Goal: Task Accomplishment & Management: Use online tool/utility

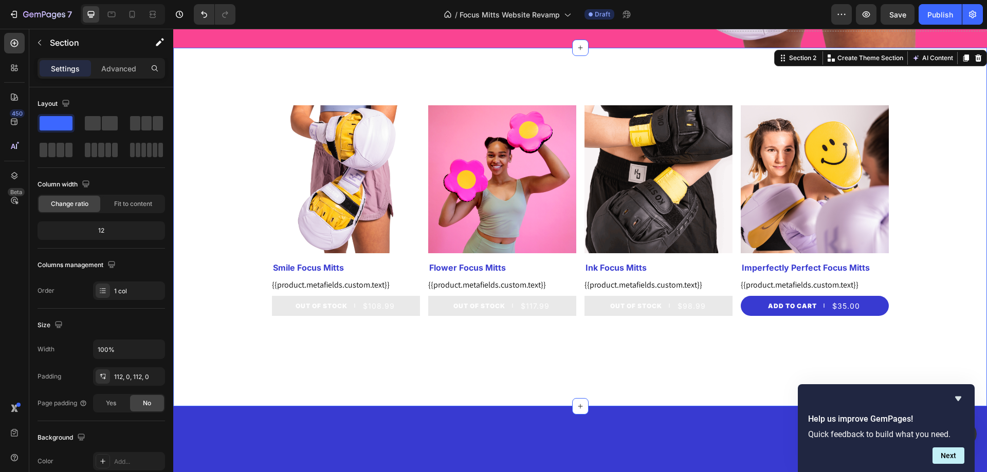
scroll to position [411, 0]
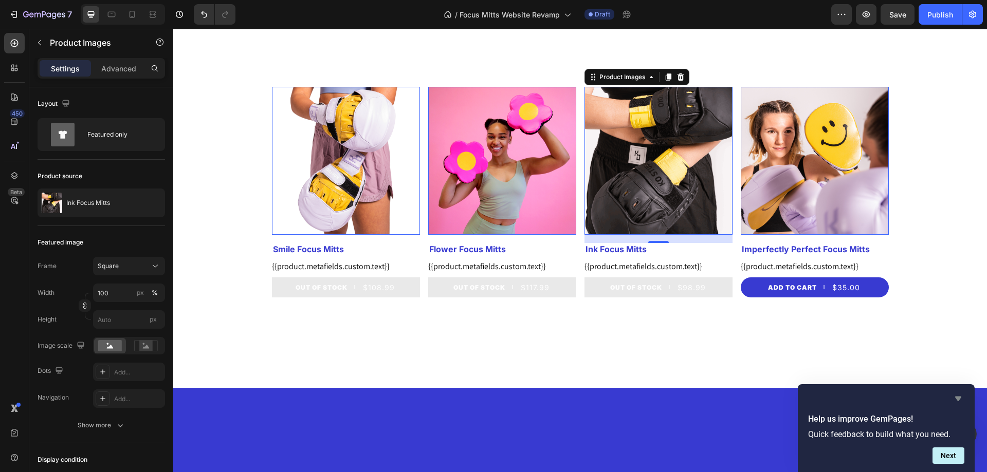
click at [955, 399] on icon "Hide survey" at bounding box center [958, 399] width 12 height 12
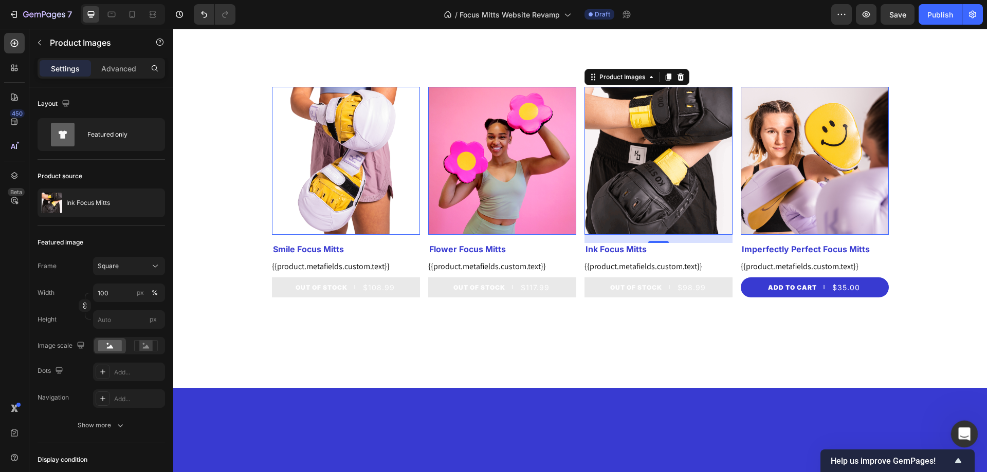
click at [960, 440] on div "Open Intercom Messenger" at bounding box center [963, 433] width 34 height 34
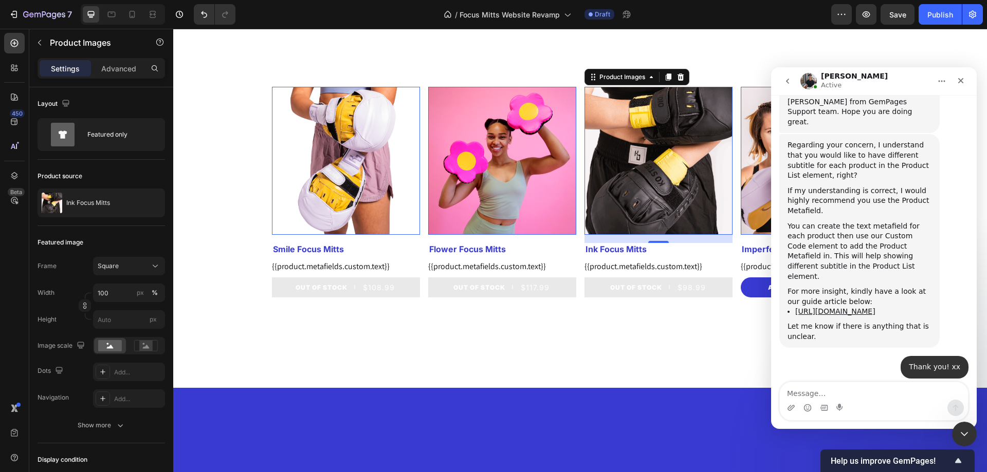
scroll to position [430, 0]
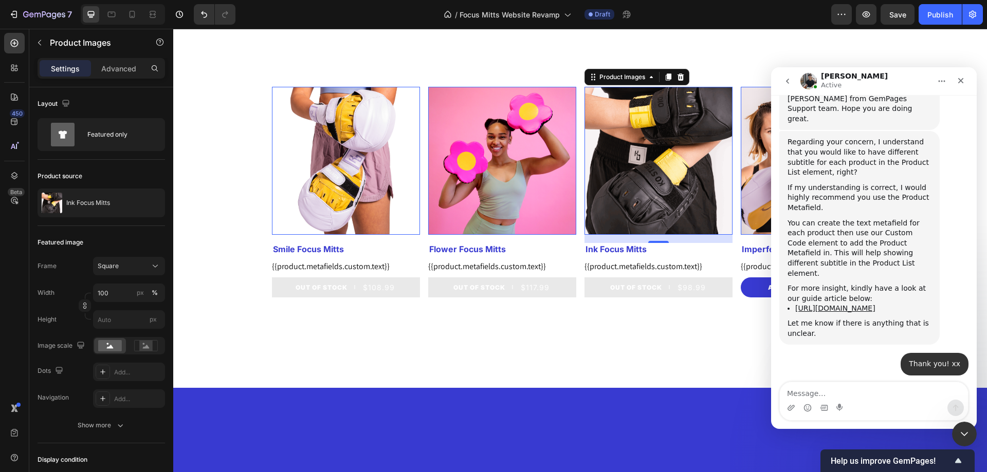
click at [786, 84] on icon "go back" at bounding box center [787, 81] width 8 height 8
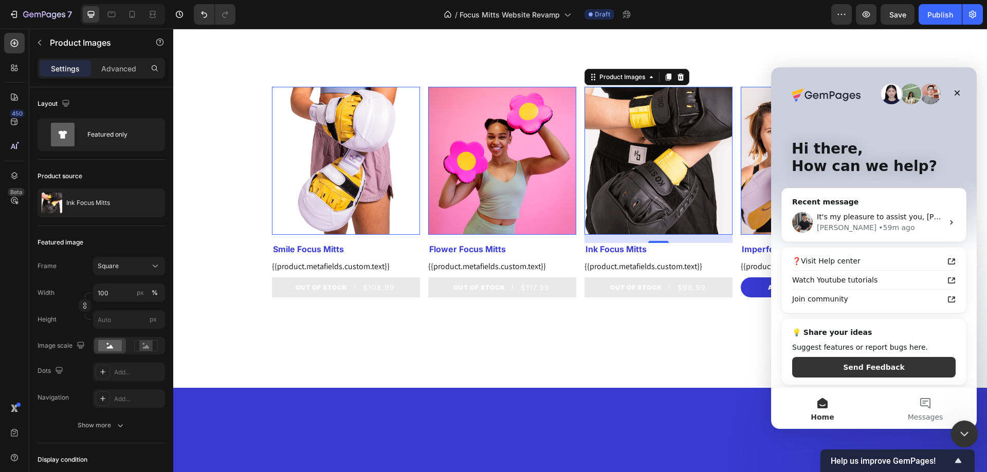
click at [972, 434] on div "Close Intercom Messenger" at bounding box center [962, 432] width 25 height 25
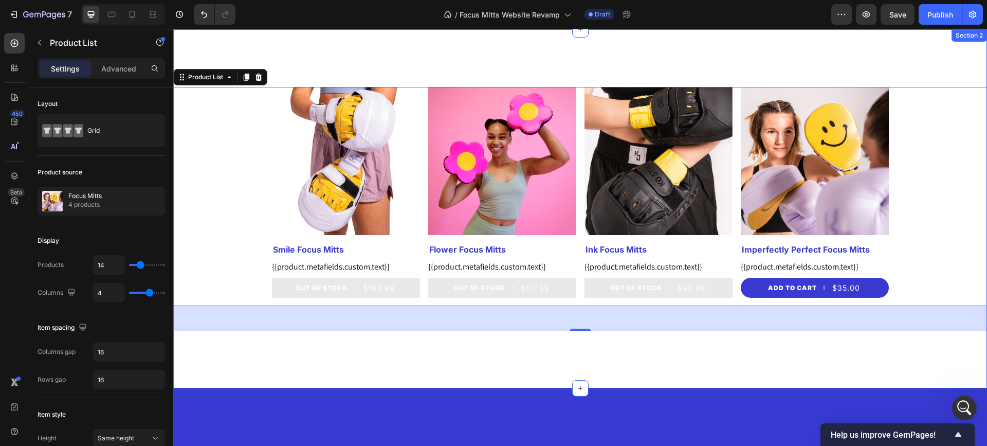
scroll to position [463, 0]
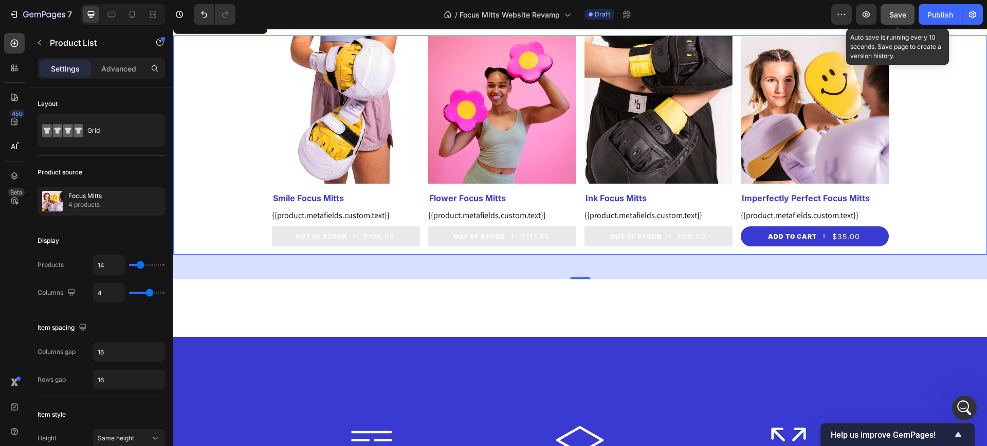
click at [899, 13] on span "Save" at bounding box center [897, 14] width 17 height 9
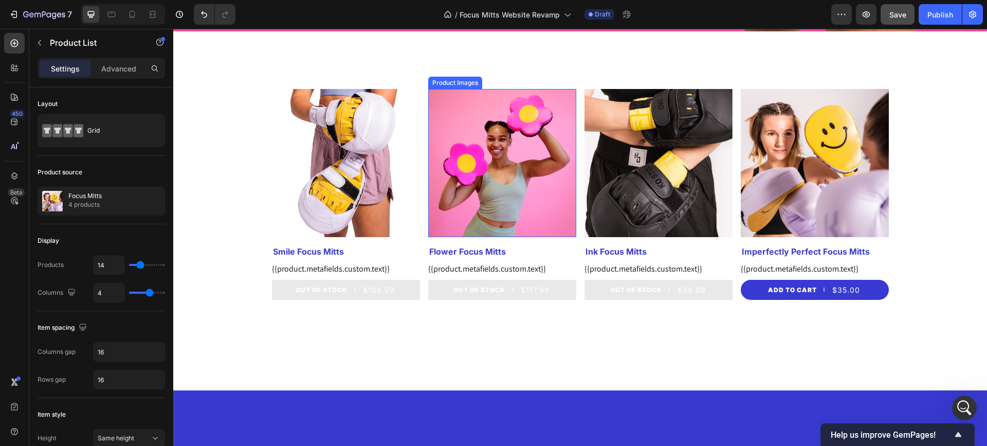
scroll to position [410, 0]
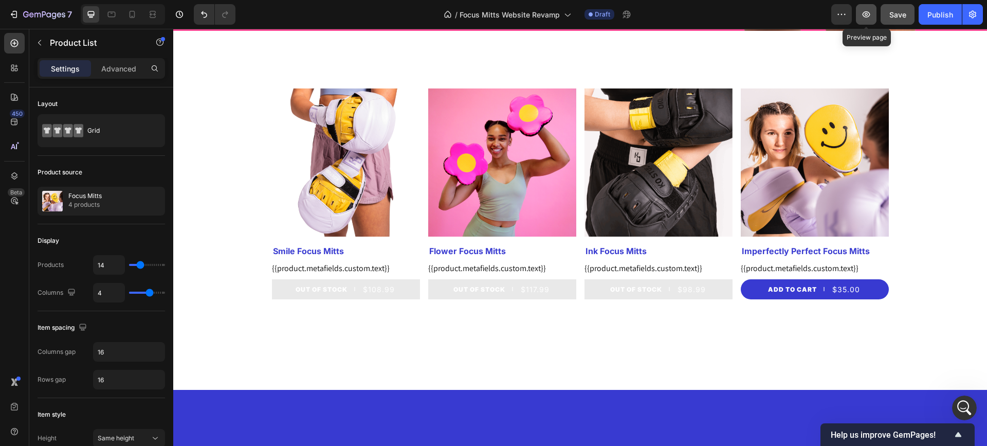
click at [871, 18] on icon "button" at bounding box center [866, 14] width 10 height 10
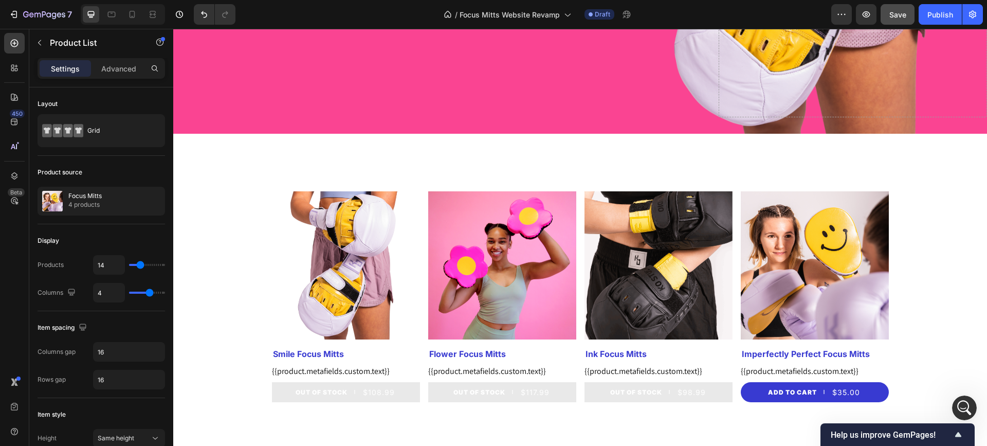
scroll to position [358, 0]
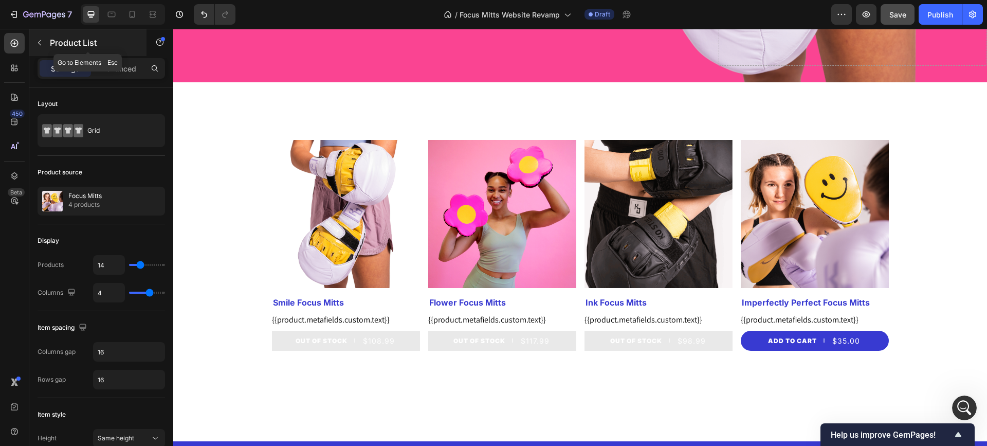
click at [40, 44] on icon "button" at bounding box center [39, 43] width 3 height 6
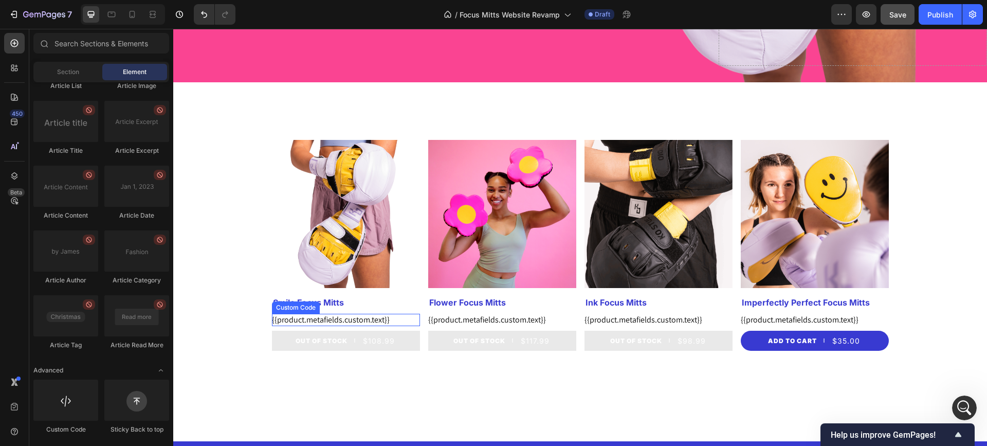
scroll to position [410, 0]
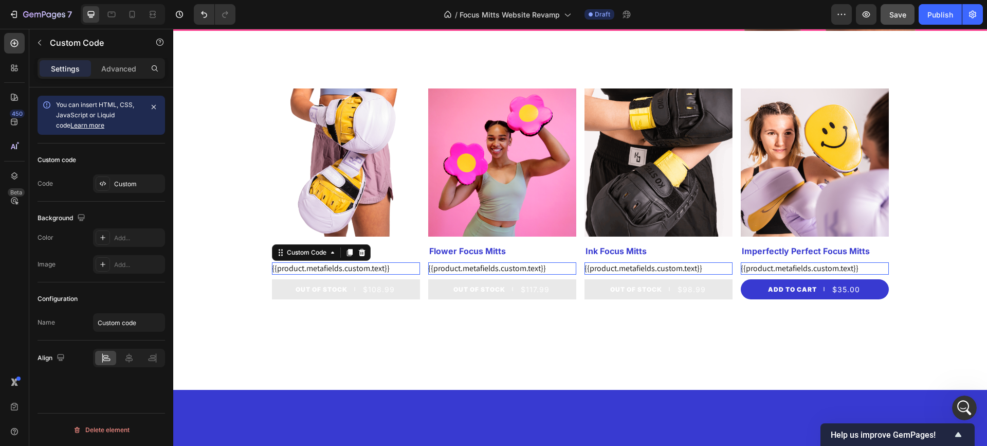
click at [306, 264] on div "{{product.metafields.custom.text}}" at bounding box center [346, 268] width 148 height 12
click at [43, 45] on icon "button" at bounding box center [39, 43] width 8 height 8
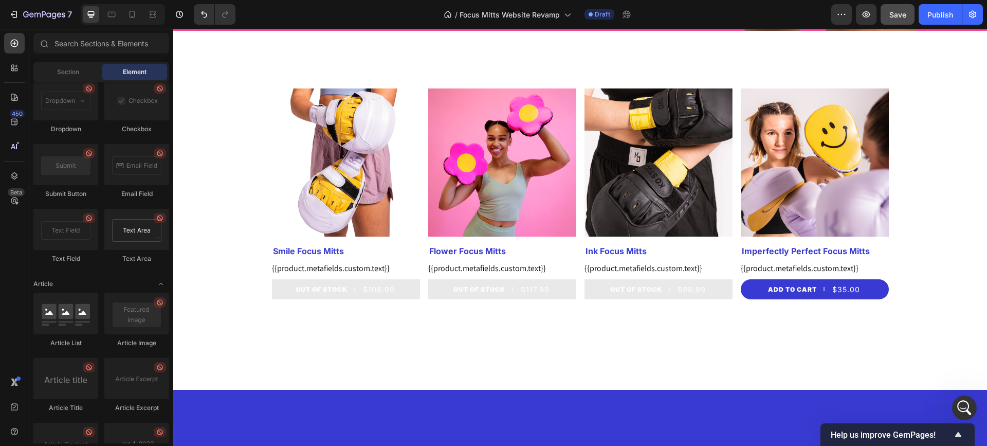
scroll to position [2685, 0]
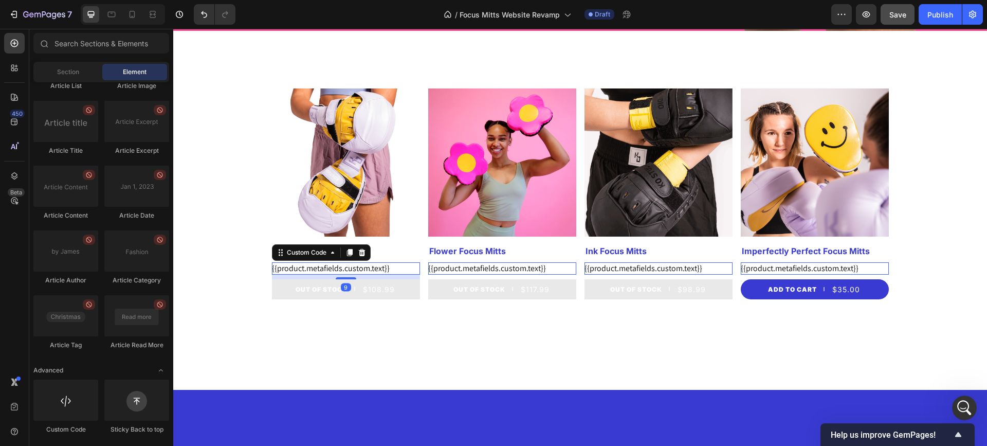
click at [346, 269] on div "{{product.metafields.custom.text}}" at bounding box center [346, 268] width 148 height 12
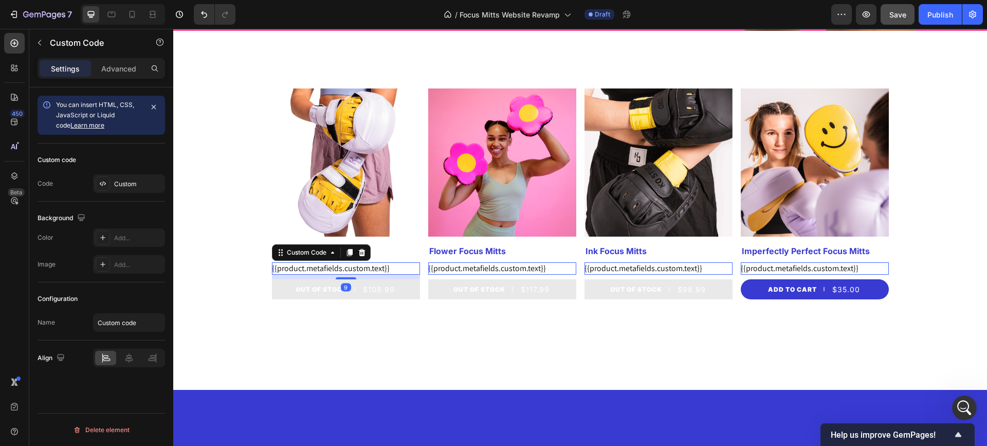
click at [346, 269] on div "{{product.metafields.custom.text}}" at bounding box center [346, 268] width 148 height 12
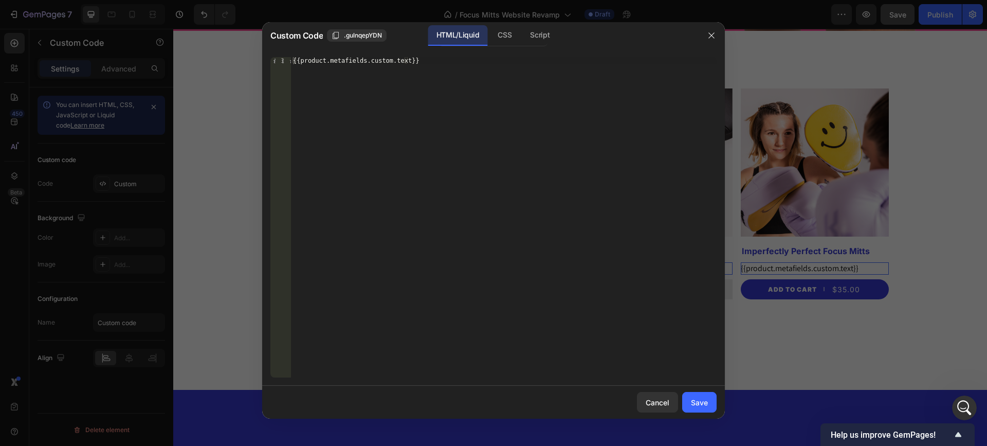
type textarea "{{product.metafields.custom.text}}"
drag, startPoint x: 292, startPoint y: 62, endPoint x: 465, endPoint y: 64, distance: 172.7
click at [465, 64] on div "{{product.metafields.custom.text}}" at bounding box center [504, 224] width 426 height 335
click at [708, 35] on icon "button" at bounding box center [711, 35] width 8 height 8
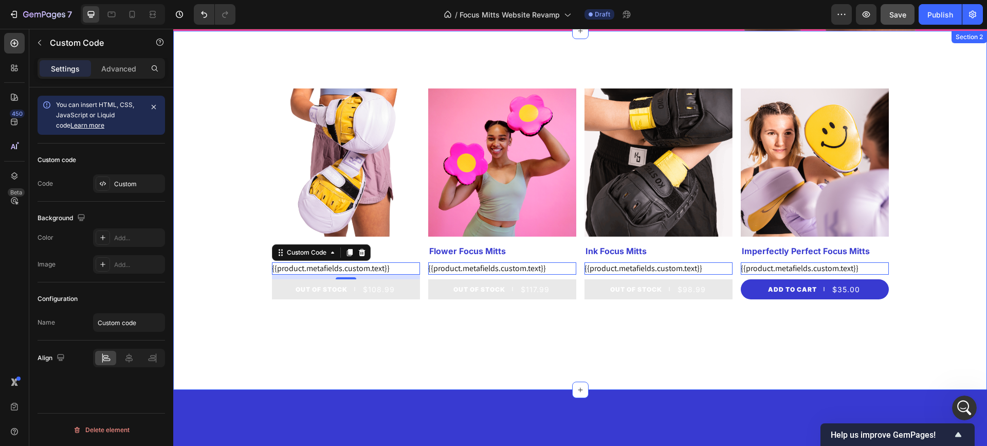
click at [438, 340] on div "Product Images Smile Focus Mitts Product Title {{product.metafields.custom.text…" at bounding box center [580, 210] width 814 height 359
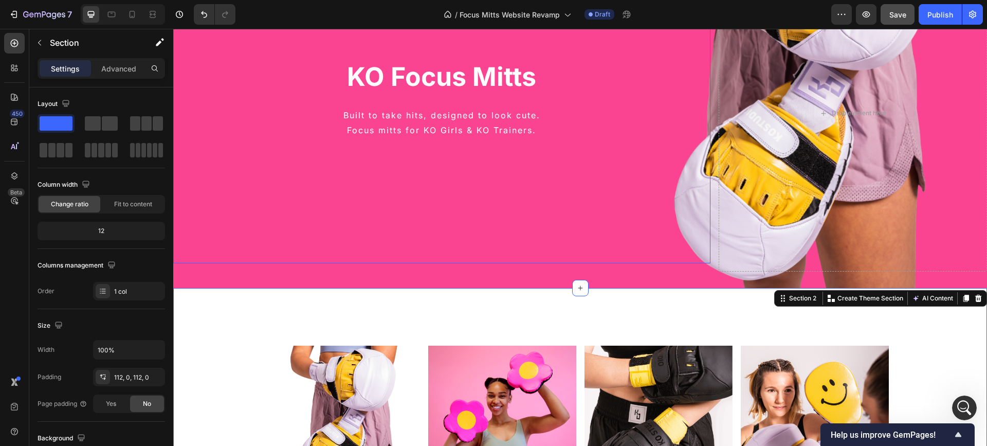
scroll to position [0, 0]
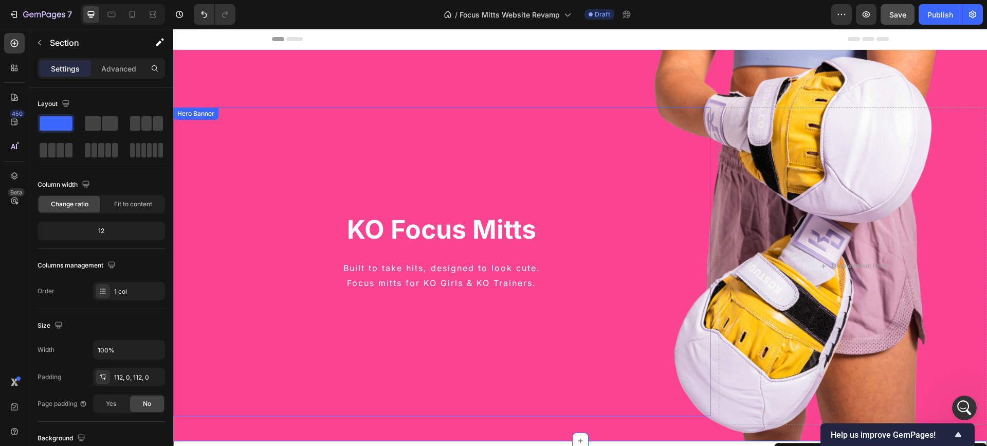
click at [389, 224] on h2 "KO Focus Mitts" at bounding box center [441, 229] width 537 height 35
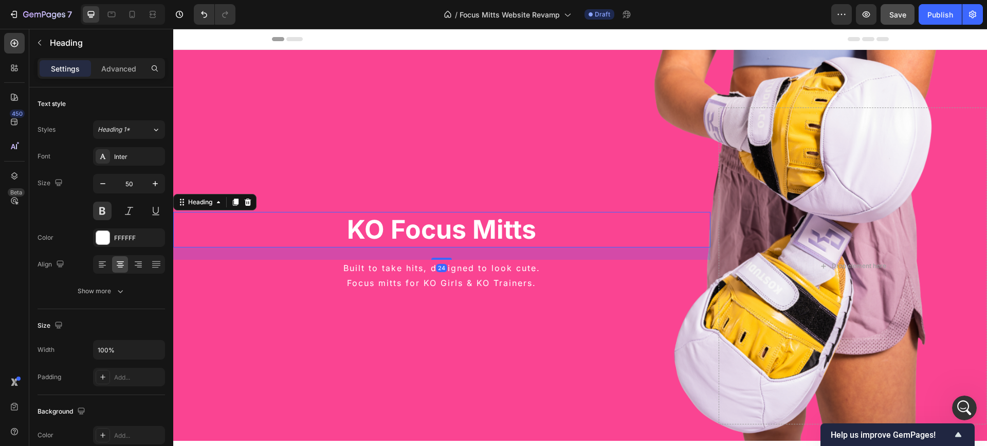
click at [388, 224] on h2 "KO Focus Mitts" at bounding box center [441, 229] width 537 height 35
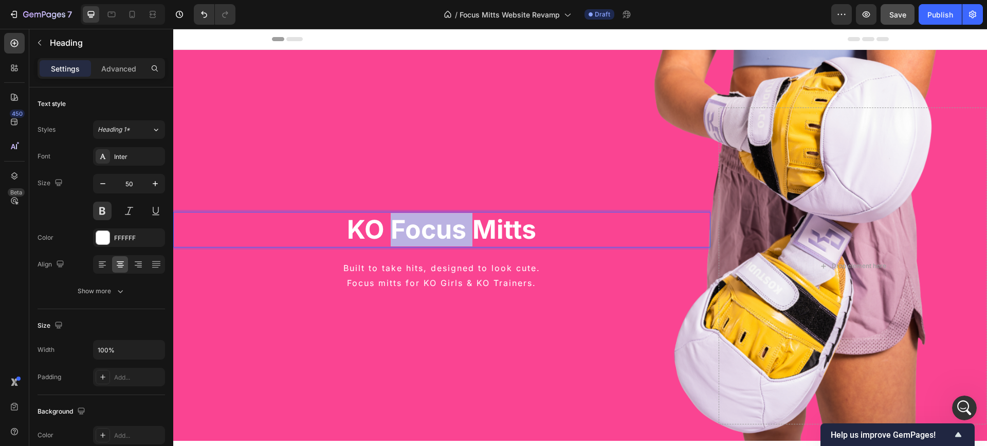
click at [388, 224] on p "KO Focus Mitts" at bounding box center [441, 229] width 535 height 33
click at [371, 232] on p "KO Focus Mitts" at bounding box center [441, 229] width 535 height 33
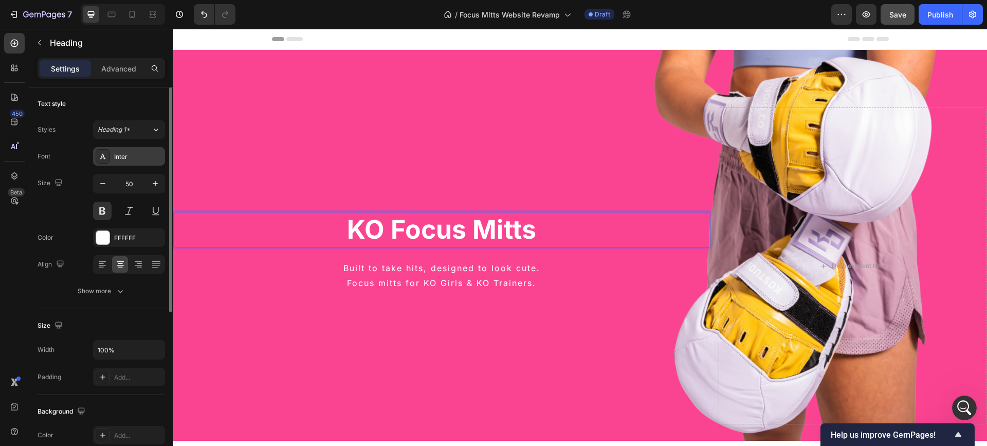
click at [133, 158] on div "Inter" at bounding box center [138, 156] width 48 height 9
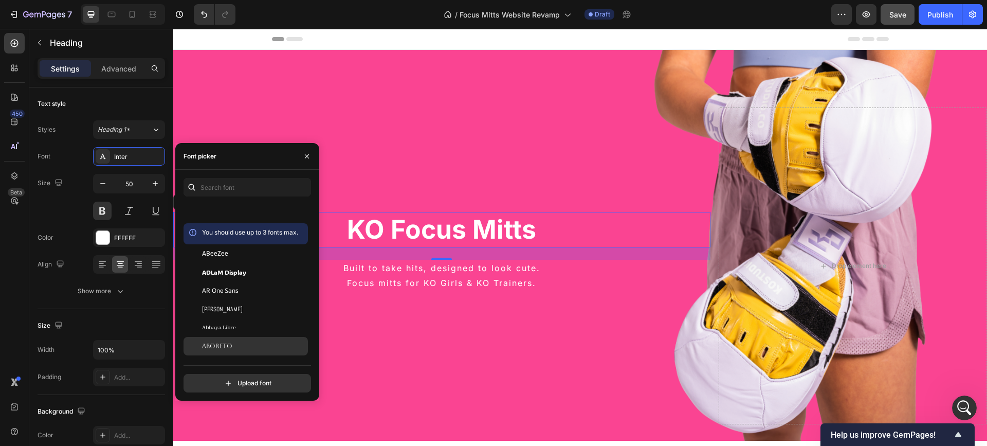
scroll to position [206, 0]
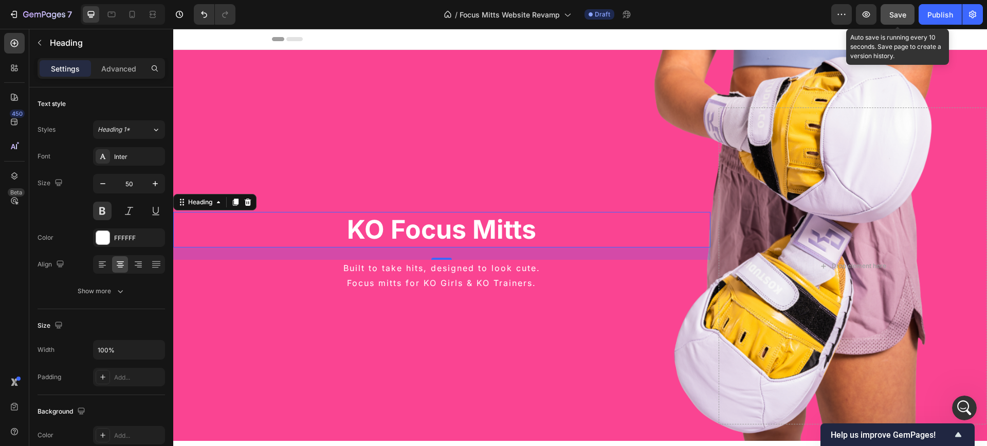
click at [897, 17] on span "Save" at bounding box center [897, 14] width 17 height 9
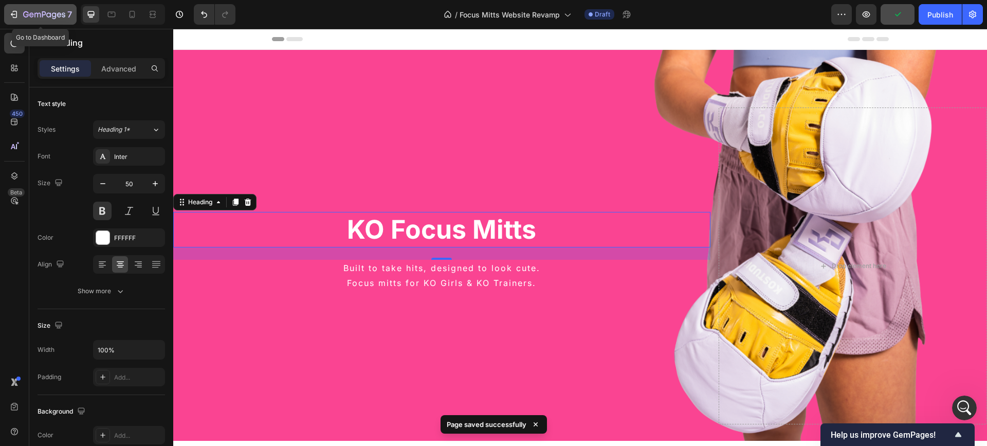
click at [13, 17] on icon "button" at bounding box center [15, 14] width 5 height 7
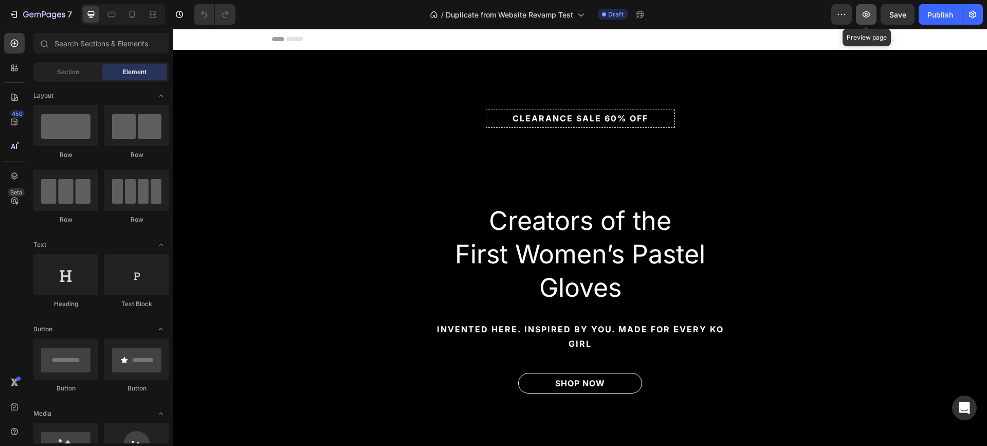
click at [867, 13] on icon "button" at bounding box center [866, 14] width 10 height 10
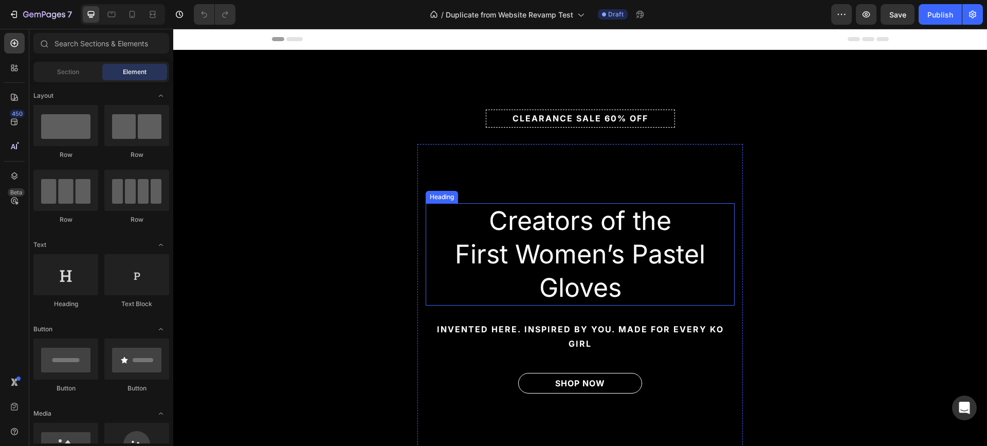
click at [502, 214] on h2 "Creators of the First Women’s Pastel Gloves" at bounding box center [580, 254] width 309 height 102
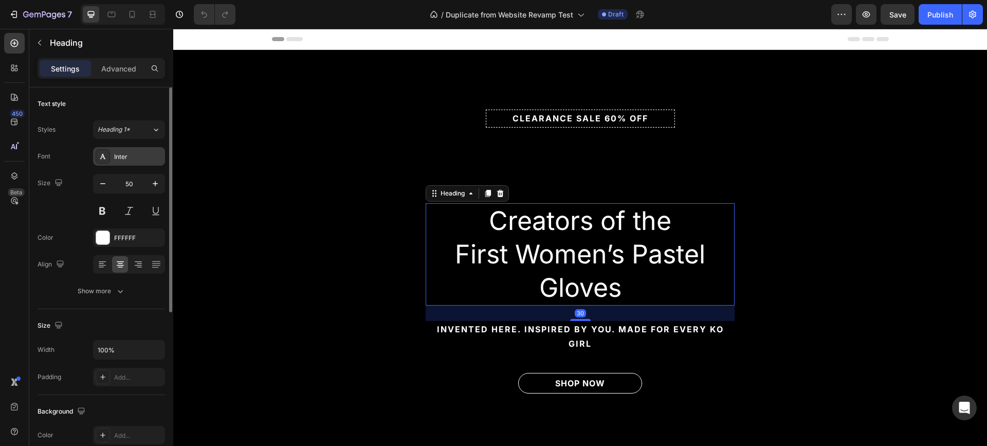
click at [154, 158] on div "Inter" at bounding box center [138, 156] width 48 height 9
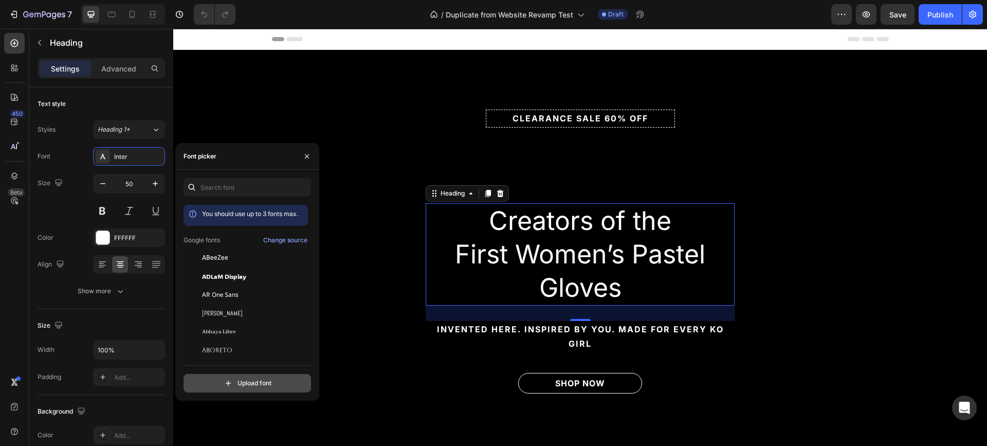
click at [244, 378] on input "file" at bounding box center [269, 382] width 257 height 17
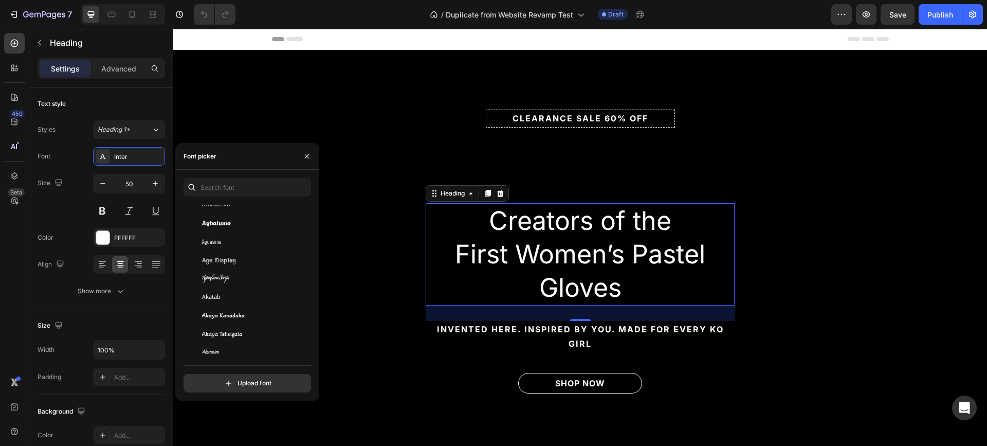
scroll to position [565, 0]
click at [307, 156] on icon "button" at bounding box center [307, 156] width 4 height 4
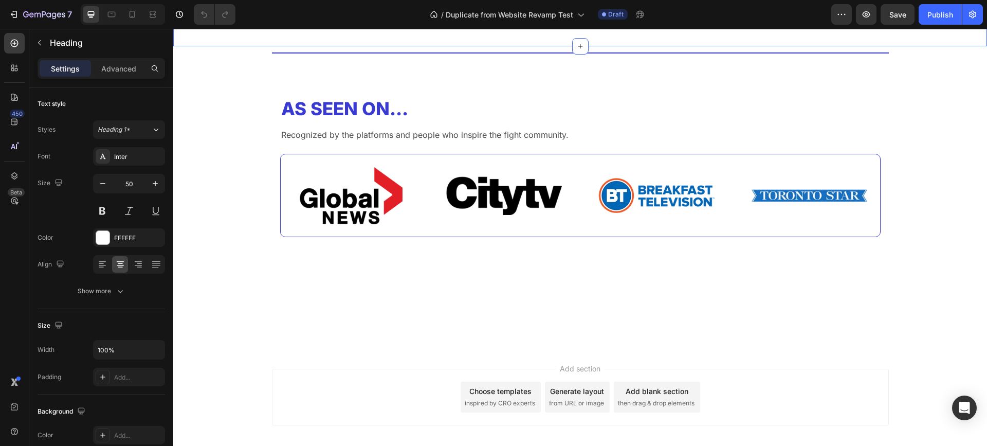
scroll to position [2947, 0]
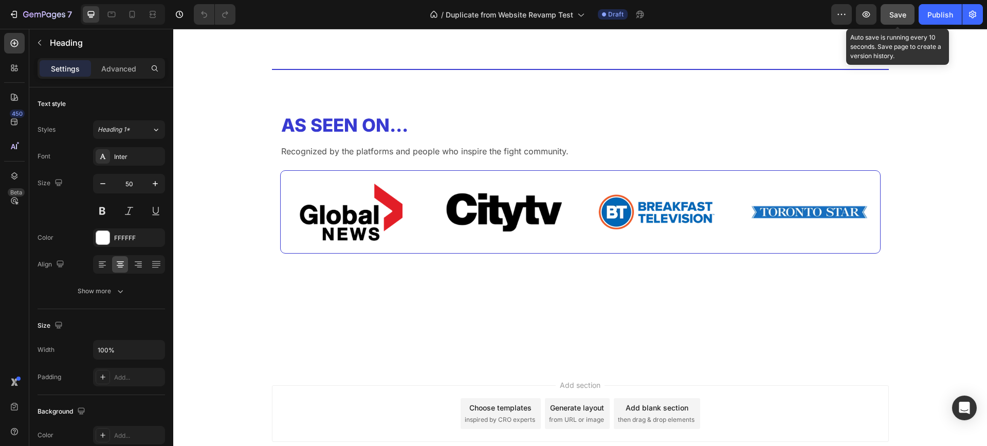
click at [884, 19] on button "Save" at bounding box center [897, 14] width 34 height 21
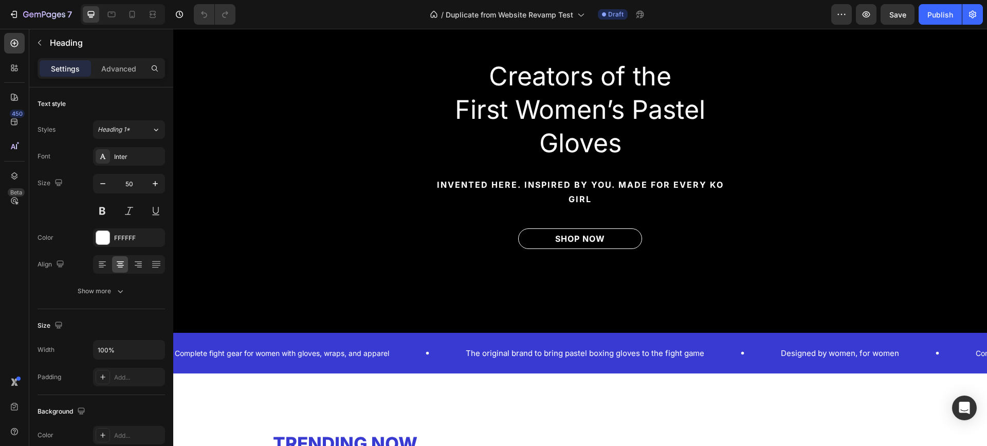
scroll to position [120, 0]
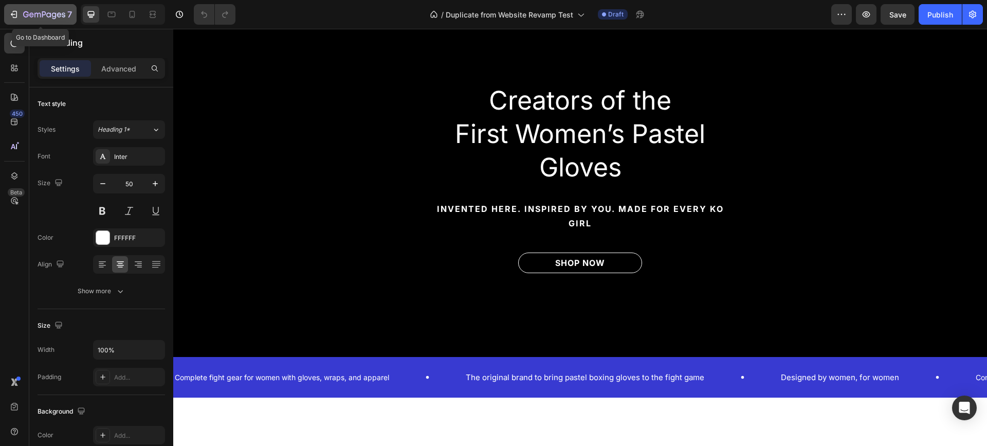
click at [16, 15] on icon "button" at bounding box center [14, 14] width 10 height 10
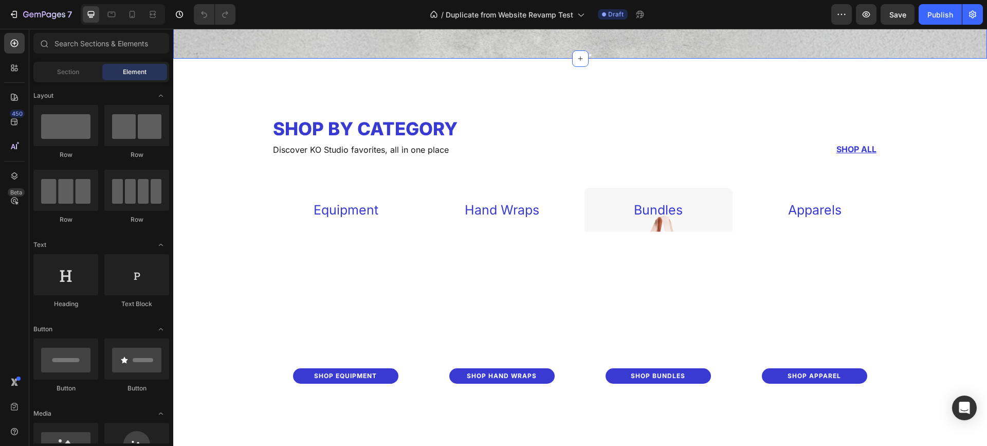
scroll to position [1233, 0]
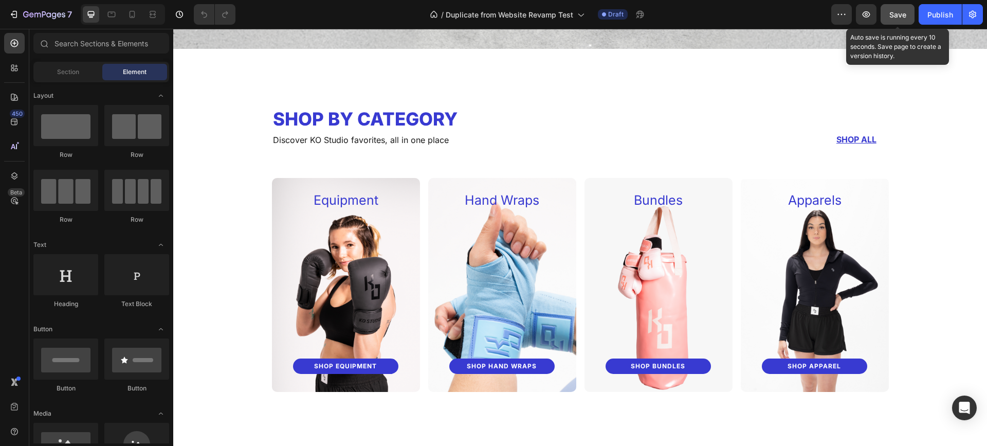
click at [897, 22] on button "Save" at bounding box center [897, 14] width 34 height 21
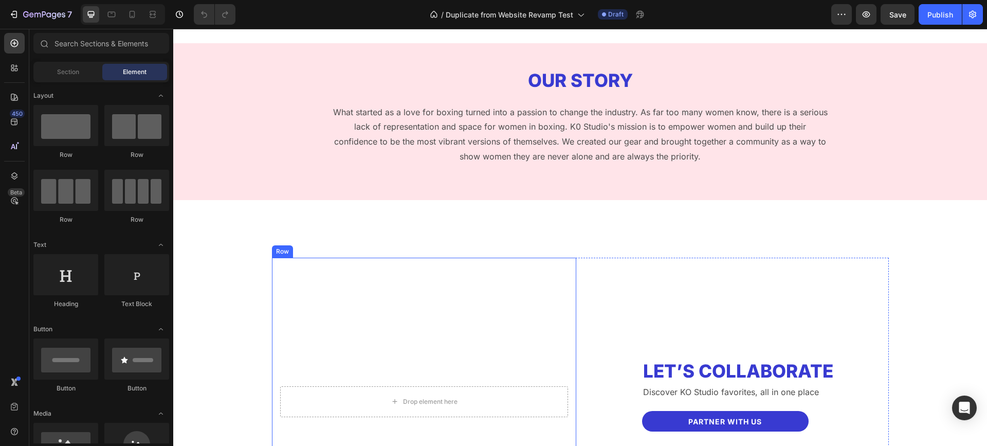
scroll to position [1645, 0]
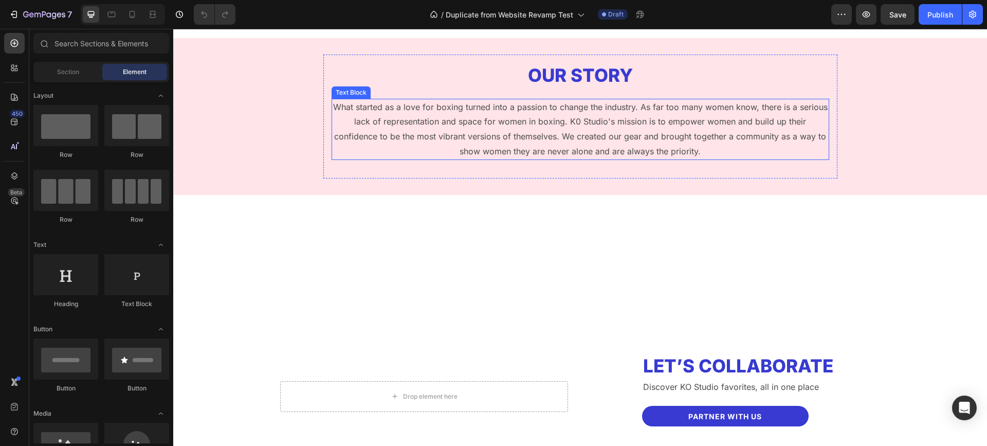
click at [551, 124] on p "What started as a love for boxing turned into a passion to change the industry.…" at bounding box center [580, 129] width 495 height 59
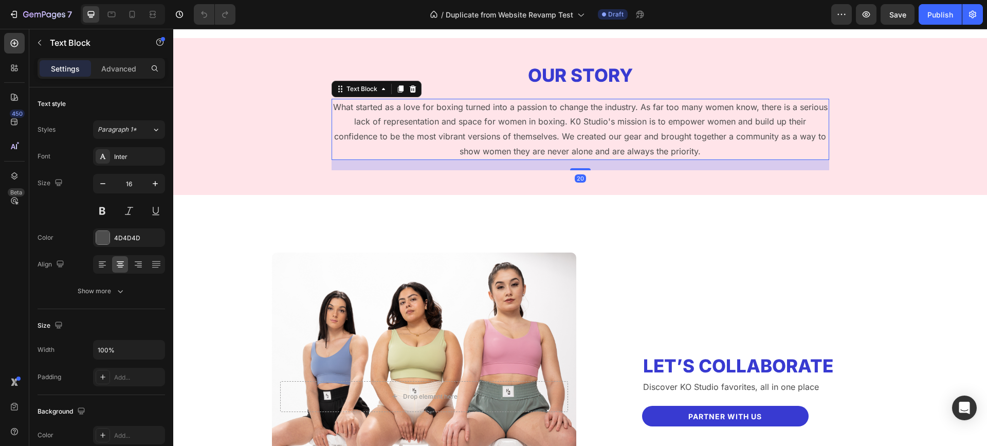
click at [552, 124] on p "What started as a love for boxing turned into a passion to change the industry.…" at bounding box center [580, 129] width 495 height 59
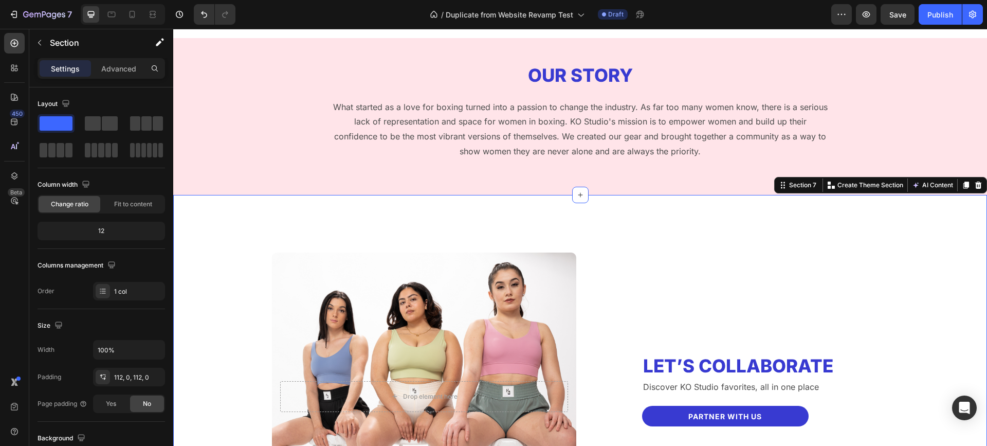
click at [651, 250] on div "Drop element here Row let’s collaborate Heading Discover KO Studio favorites, a…" at bounding box center [580, 396] width 814 height 403
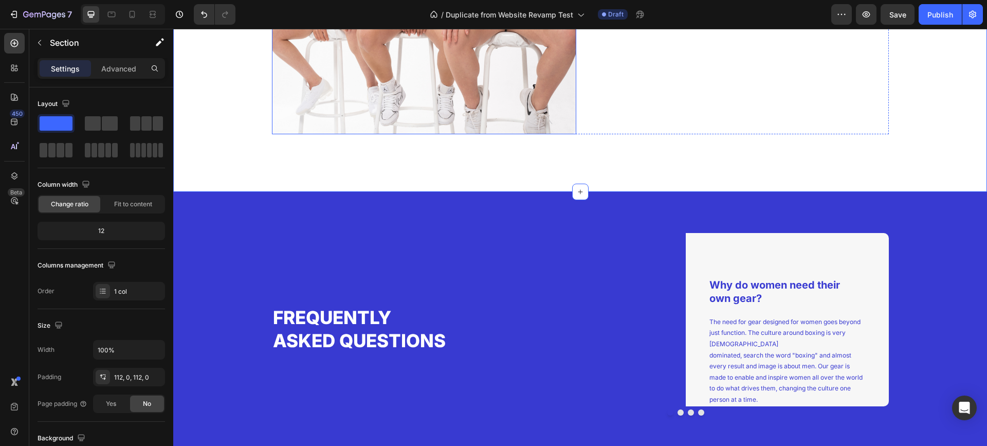
scroll to position [2056, 0]
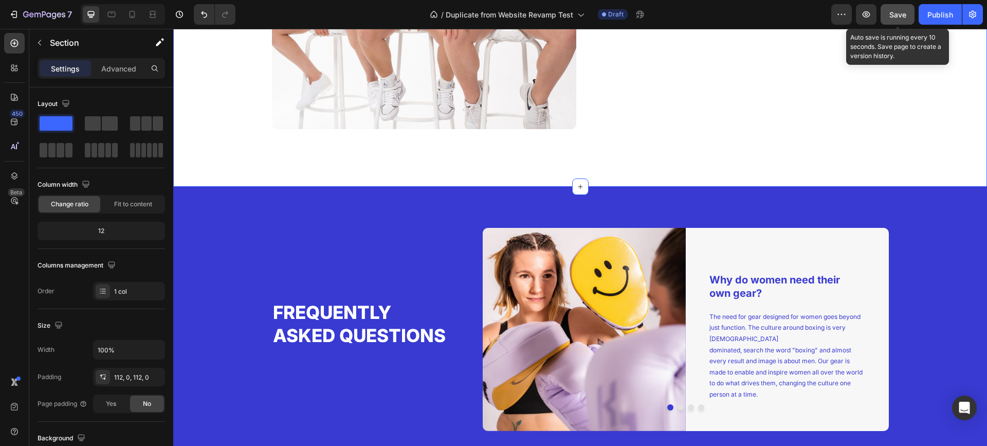
click at [898, 15] on span "Save" at bounding box center [897, 14] width 17 height 9
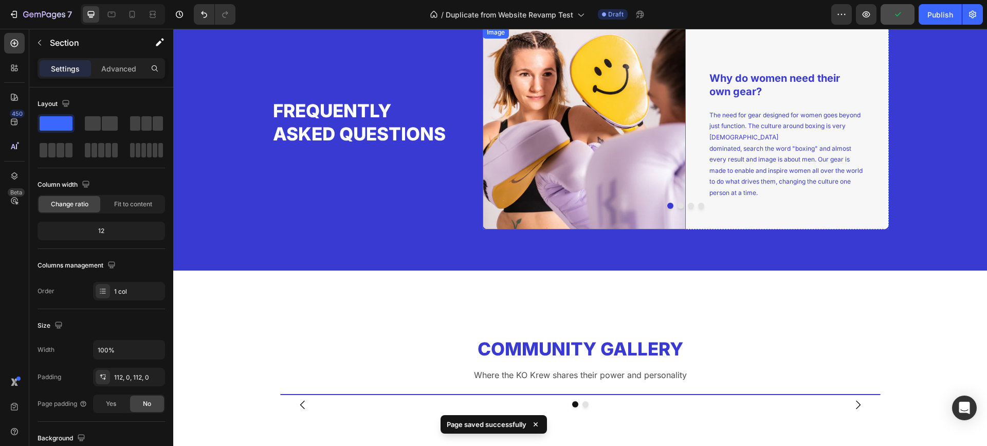
scroll to position [2261, 0]
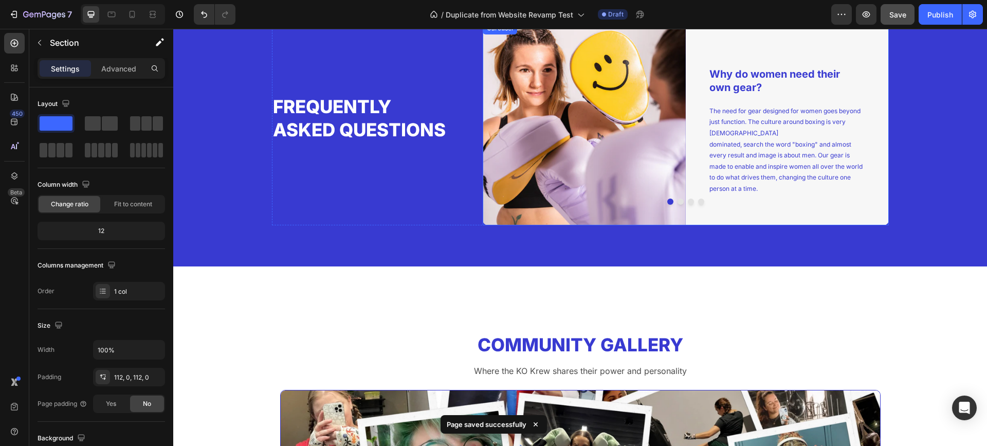
click at [677, 199] on button "Dot" at bounding box center [680, 201] width 6 height 6
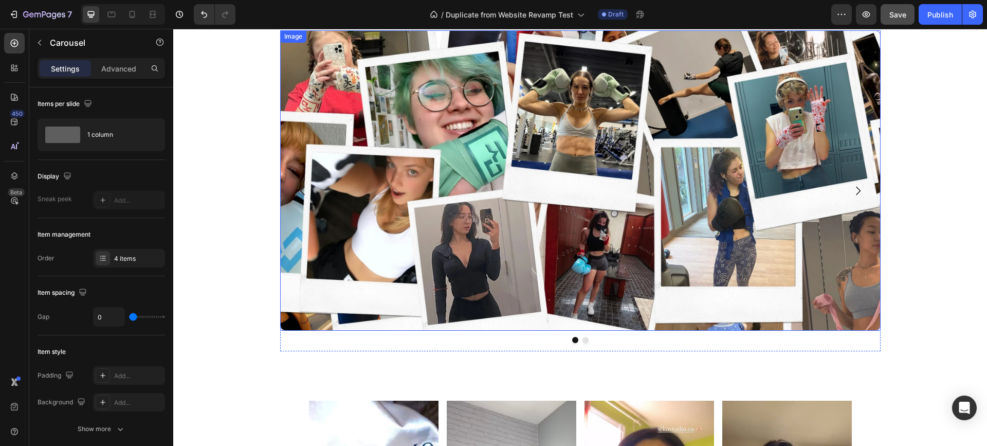
scroll to position [2724, 0]
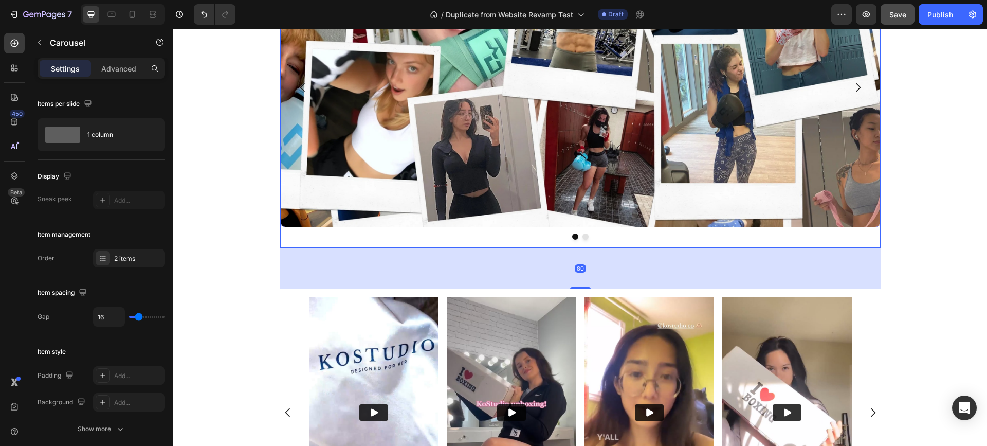
click at [578, 236] on div at bounding box center [580, 236] width 600 height 6
click at [582, 237] on button "Dot" at bounding box center [585, 236] width 6 height 6
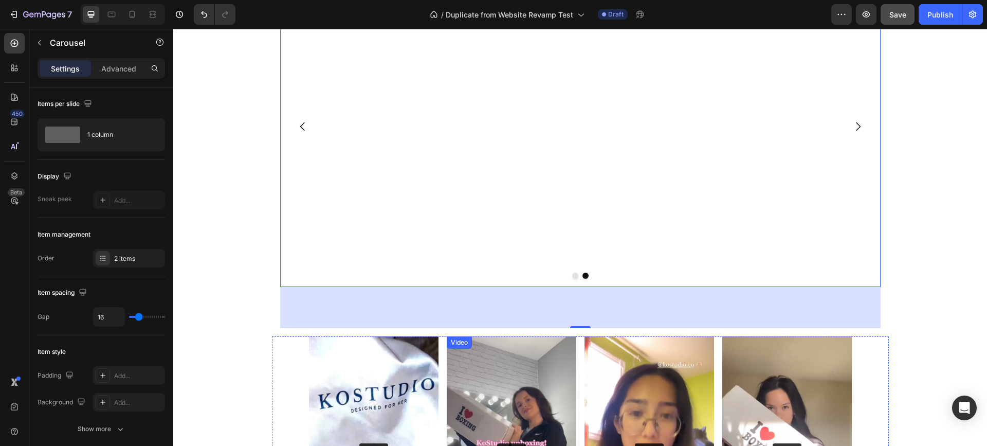
scroll to position [2570, 0]
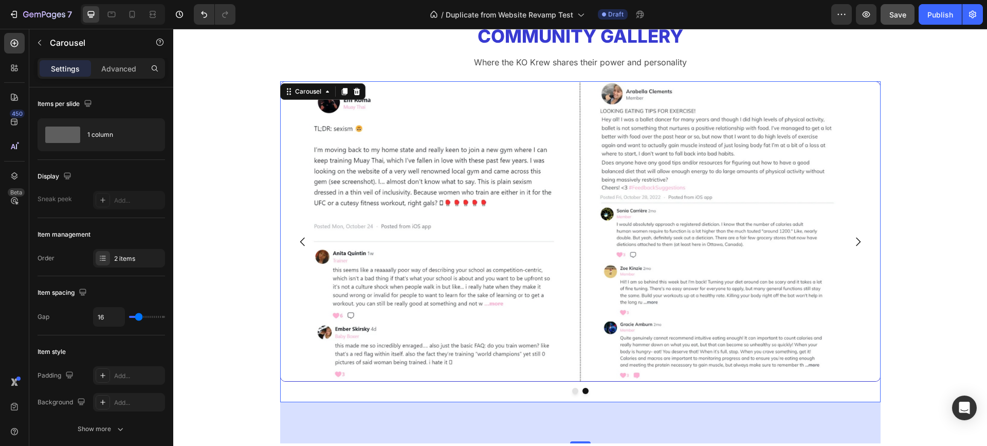
click at [572, 391] on button "Dot" at bounding box center [575, 391] width 6 height 6
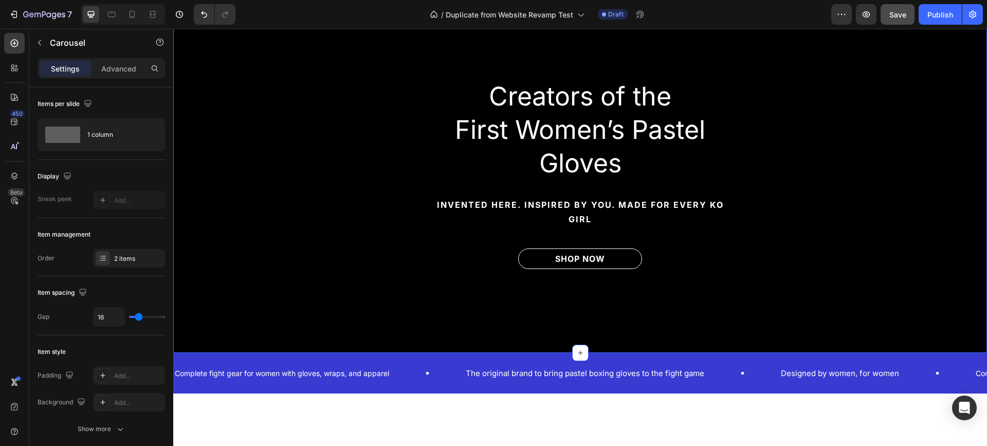
scroll to position [0, 0]
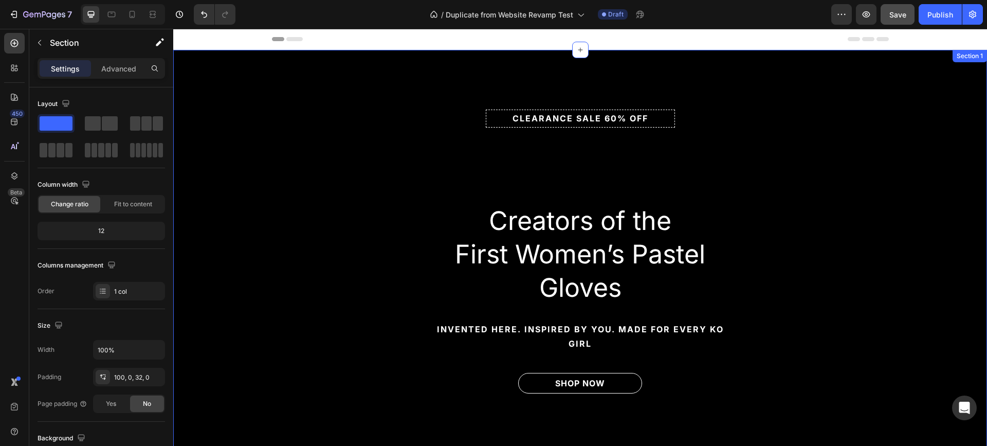
click at [314, 154] on div "clearance sale 60% off Text Block Row Creators of the First Women’s Pastel Glov…" at bounding box center [580, 280] width 814 height 359
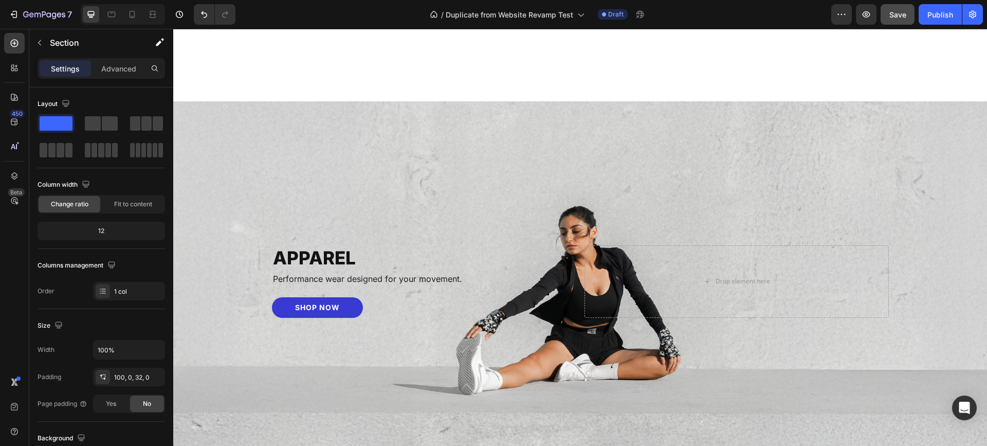
scroll to position [720, 0]
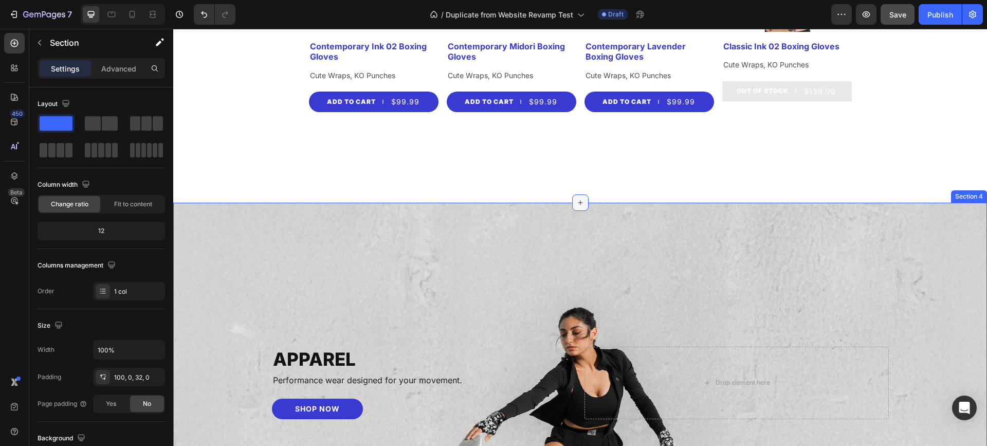
click at [578, 201] on icon at bounding box center [580, 202] width 5 height 5
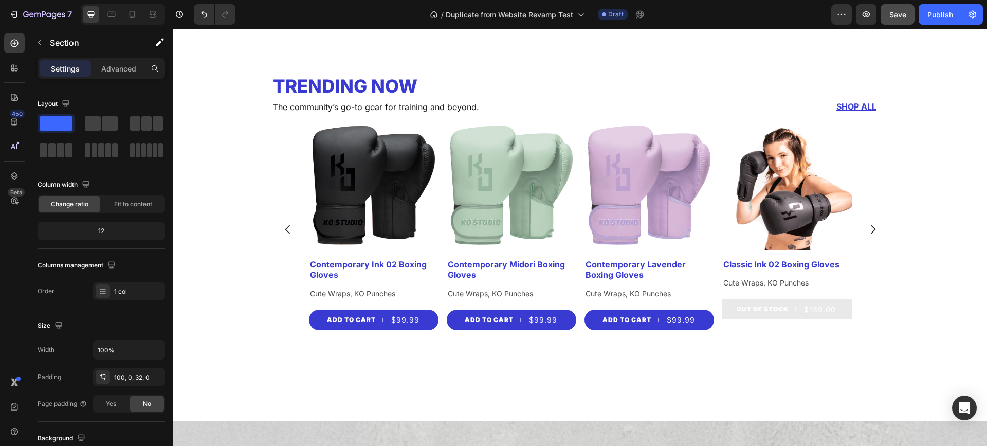
scroll to position [463, 0]
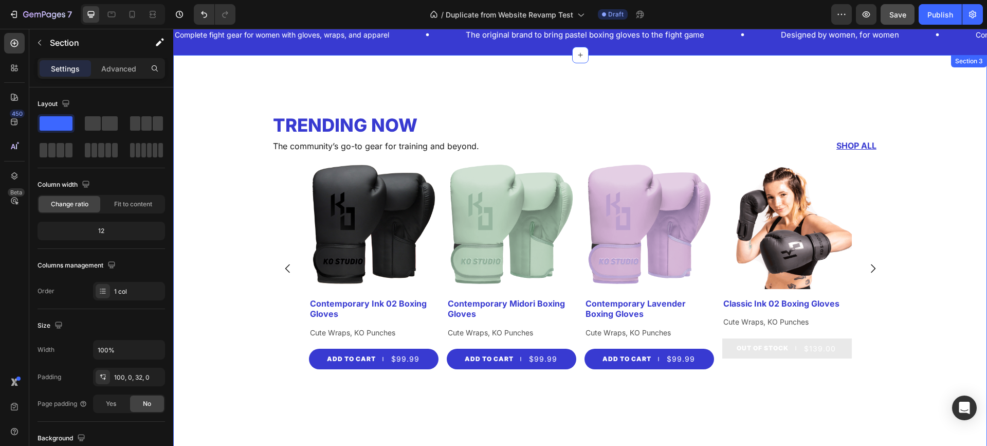
click at [213, 194] on div "Product Images Contemporary Ink 02 Boxing Gloves Product Title Cute Wraps, KO P…" at bounding box center [580, 268] width 814 height 218
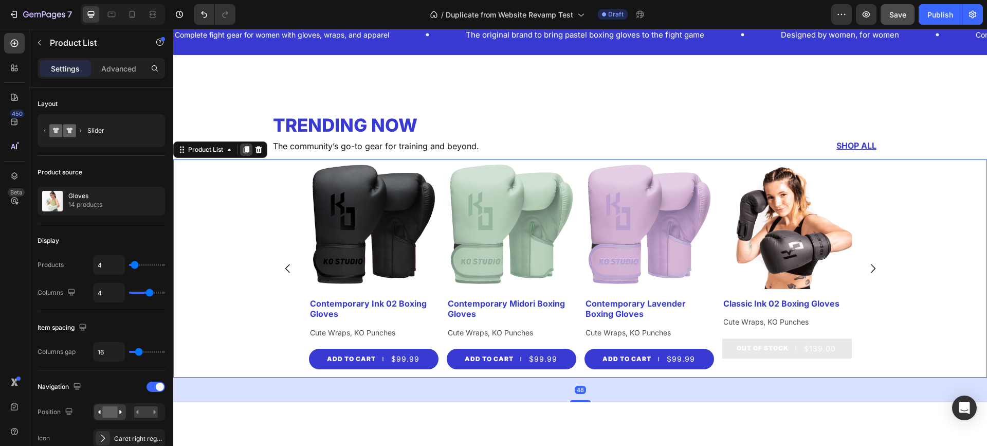
click at [247, 150] on icon at bounding box center [247, 149] width 6 height 7
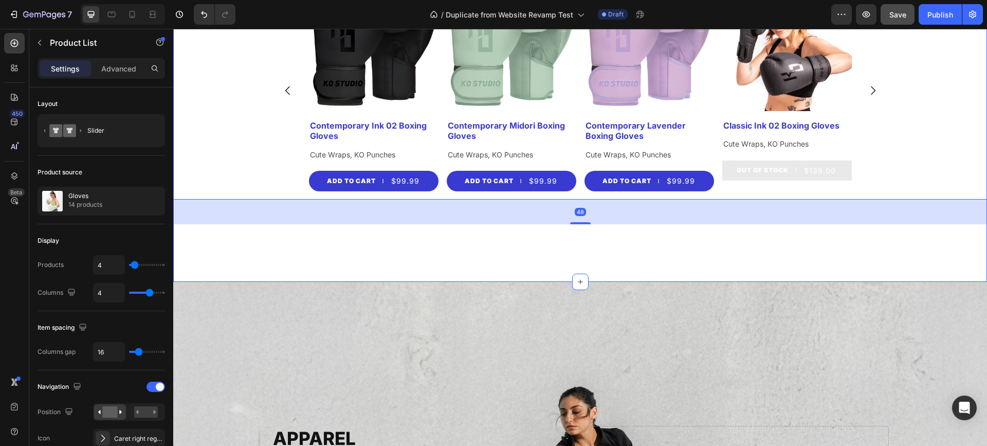
scroll to position [849, 0]
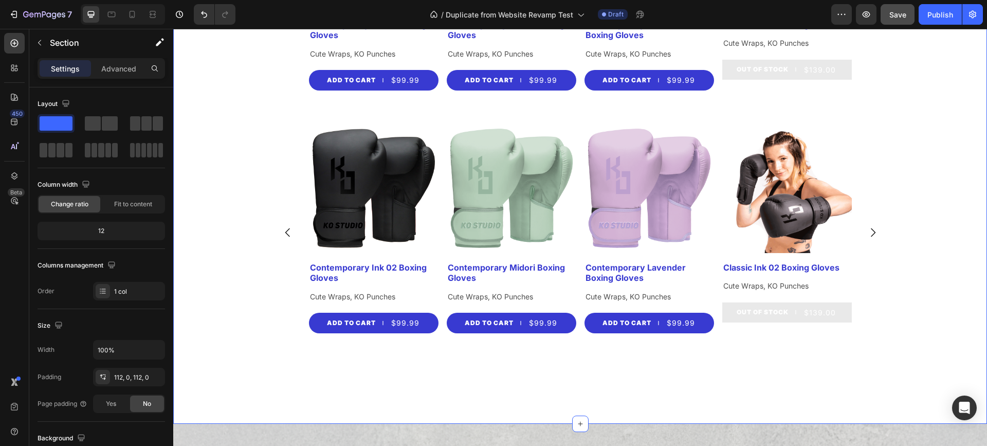
scroll to position [695, 0]
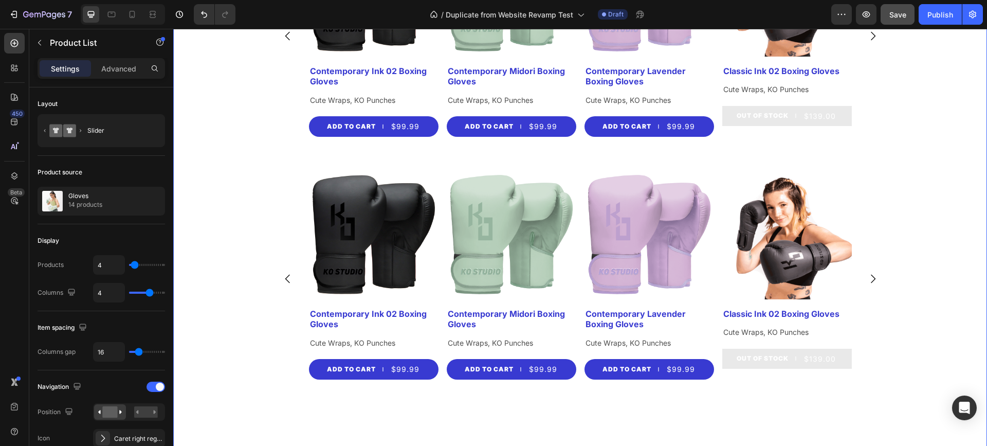
click at [578, 142] on div "Product Images Contemporary Ink 02 Boxing Gloves Product Title Cute Wraps, KO P…" at bounding box center [580, 36] width 543 height 218
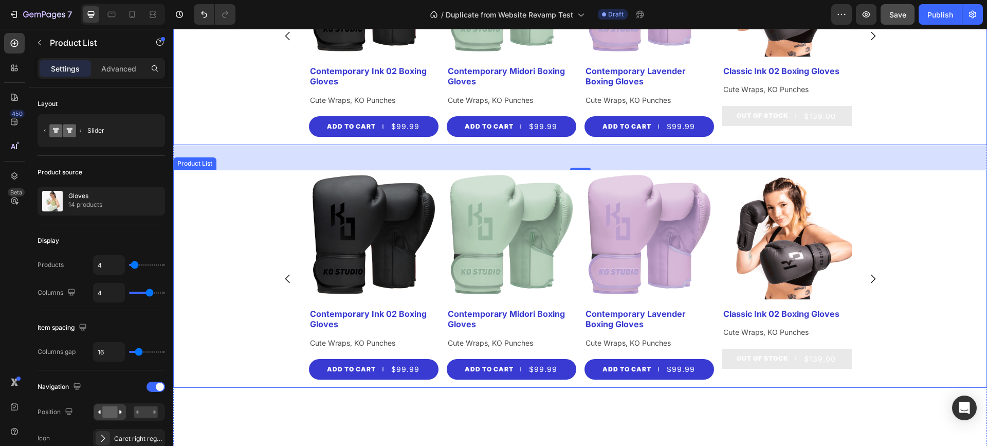
click at [239, 192] on div "Product Images Contemporary Ink 02 Boxing Gloves Product Title Cute Wraps, KO P…" at bounding box center [580, 279] width 814 height 218
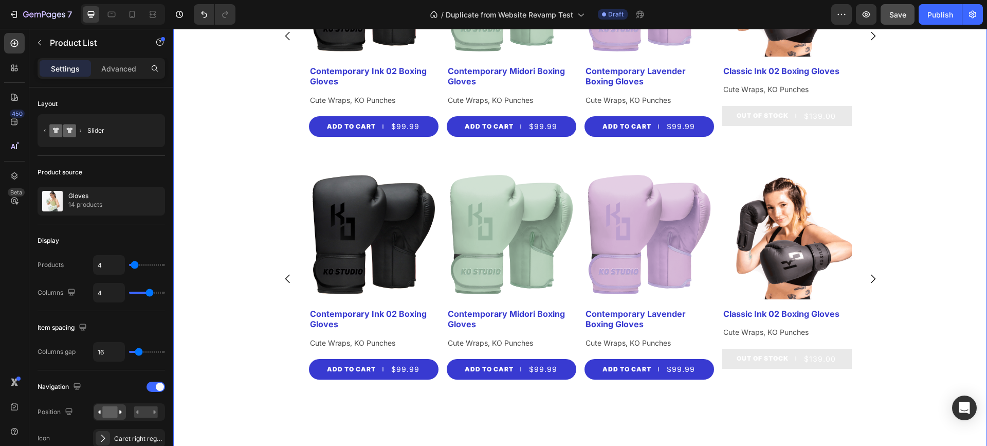
click at [576, 152] on div "Trending Now Heading The community’s go-to gear for training and beyond. Text B…" at bounding box center [580, 146] width 814 height 532
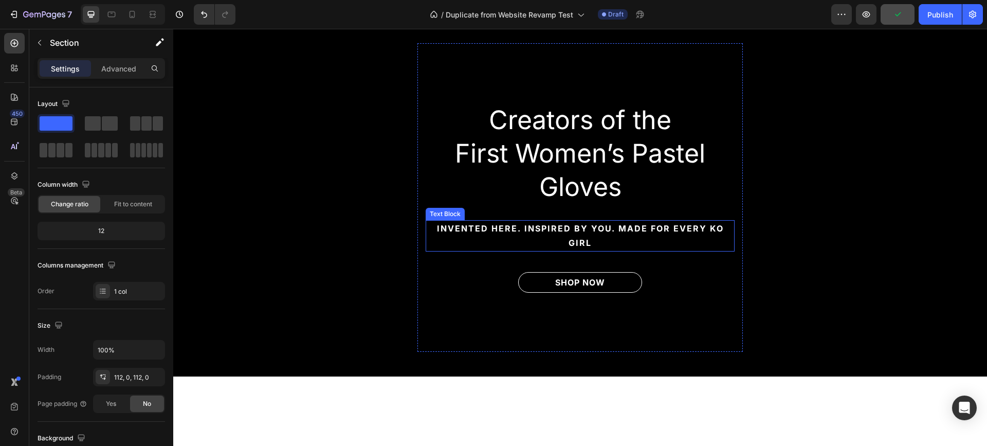
scroll to position [0, 0]
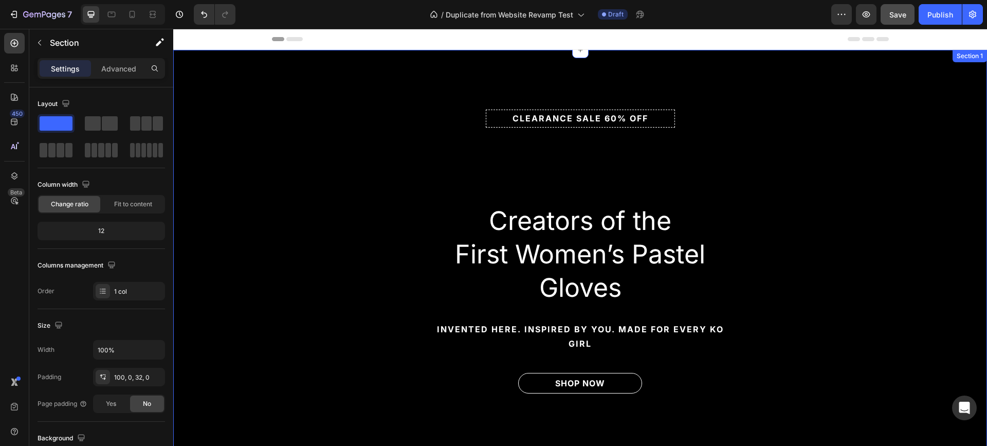
click at [327, 131] on div "clearance sale 60% off Text Block Row Creators of the First Women’s Pastel Glov…" at bounding box center [580, 280] width 814 height 359
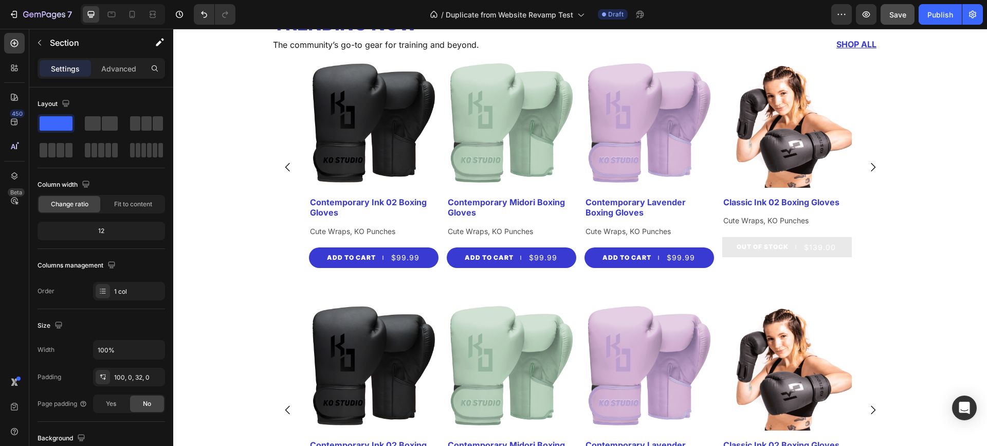
scroll to position [659, 0]
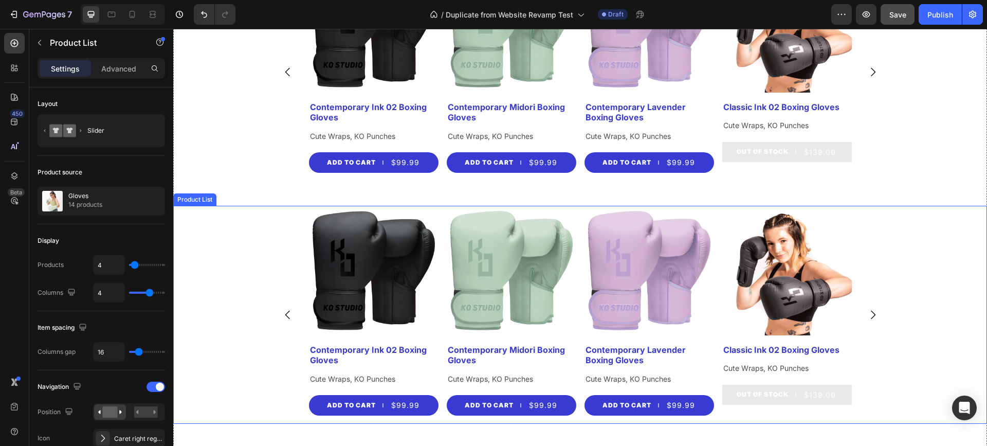
click at [244, 230] on div "Product Images Contemporary Ink 02 Boxing Gloves Product Title Cute Wraps, KO P…" at bounding box center [580, 315] width 814 height 218
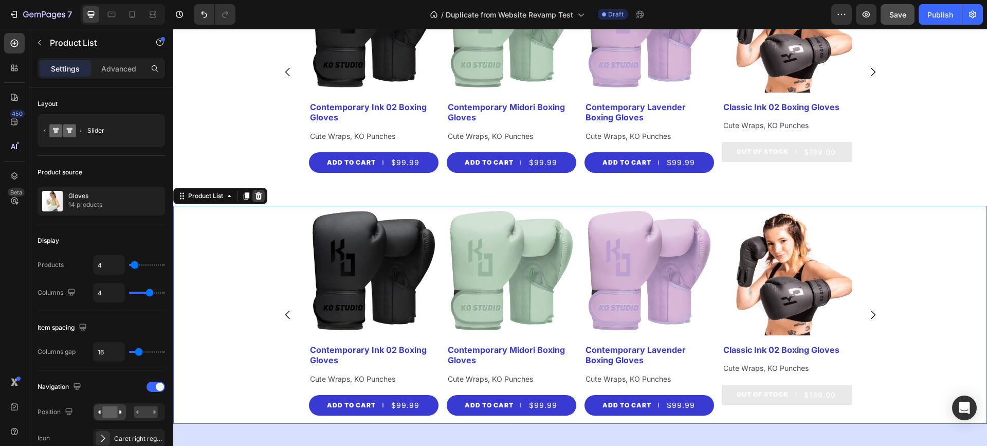
click at [261, 201] on div at bounding box center [258, 196] width 12 height 12
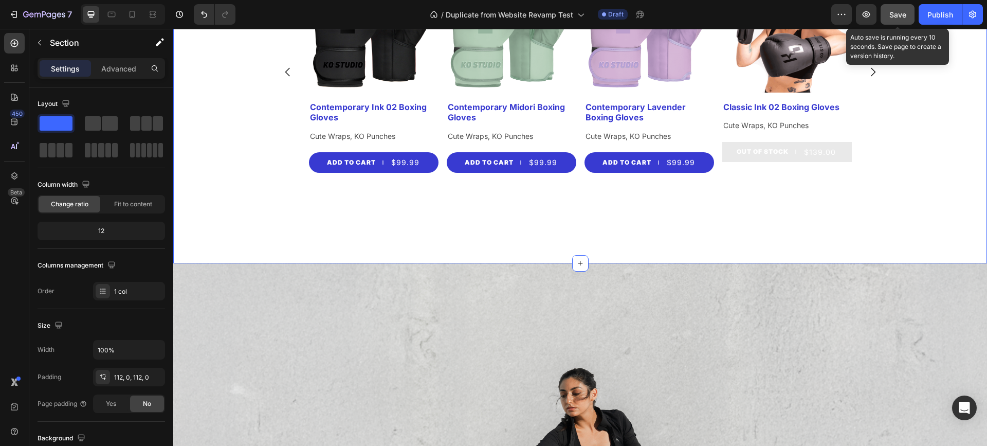
click at [886, 11] on button "Save" at bounding box center [897, 14] width 34 height 21
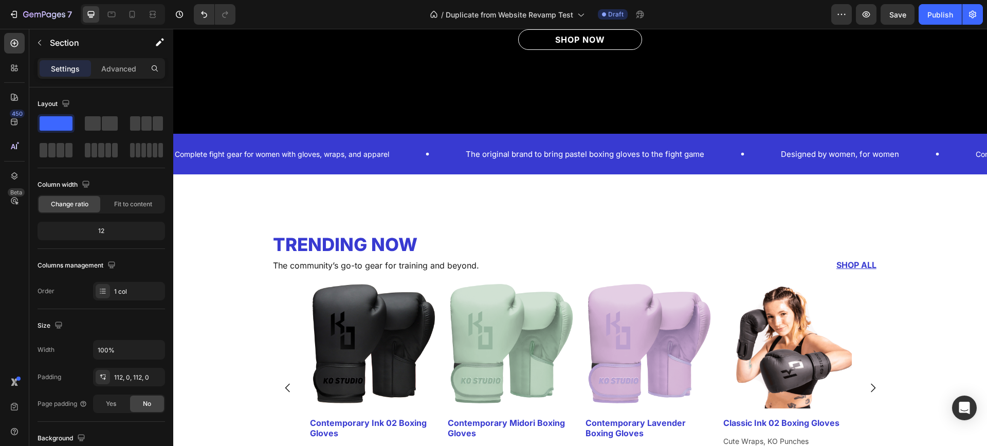
scroll to position [341, 0]
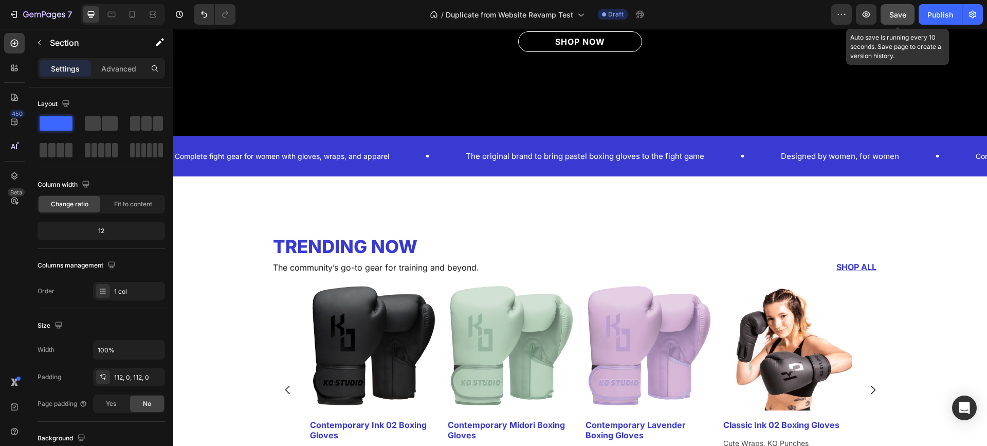
click at [884, 13] on button "Save" at bounding box center [897, 14] width 34 height 21
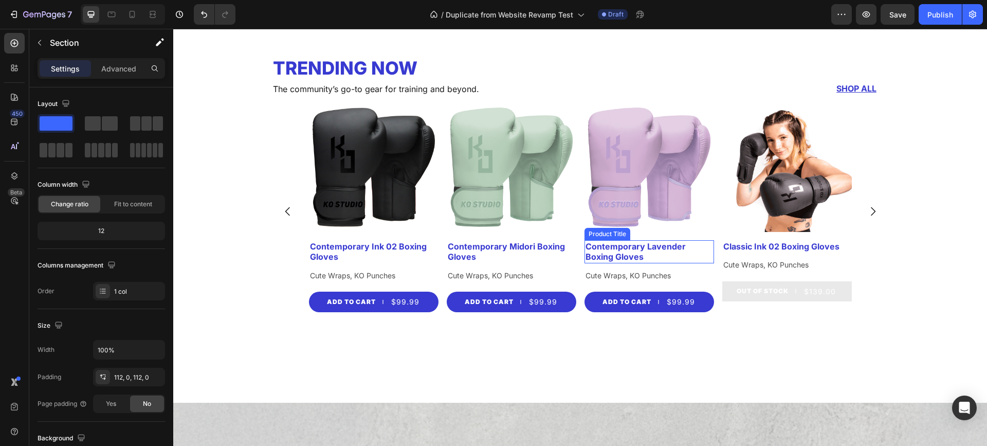
scroll to position [547, 0]
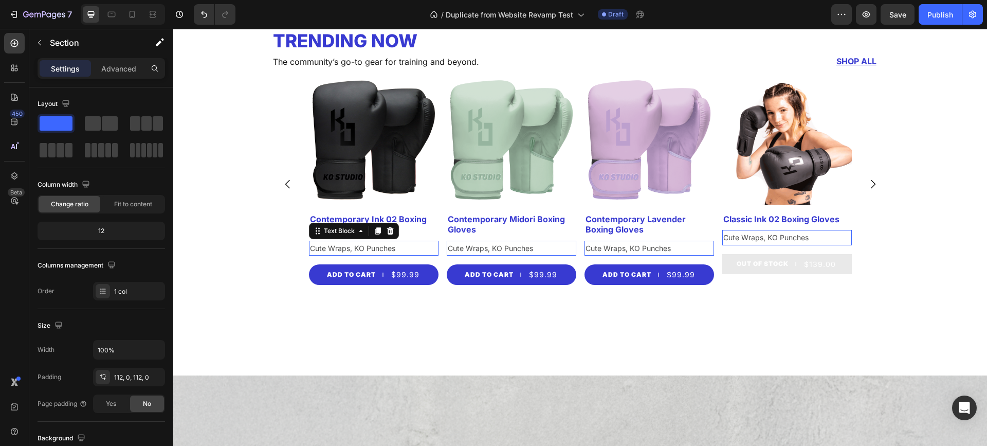
click at [321, 251] on p "Cute Wraps, KO Punches" at bounding box center [373, 248] width 127 height 13
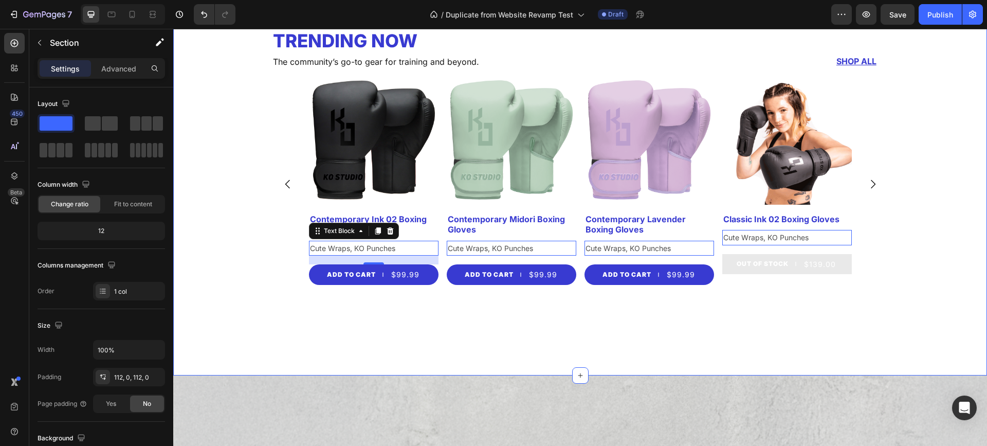
click at [421, 359] on div "Trending Now Heading The community’s go-to gear for training and beyond. Text B…" at bounding box center [580, 173] width 814 height 404
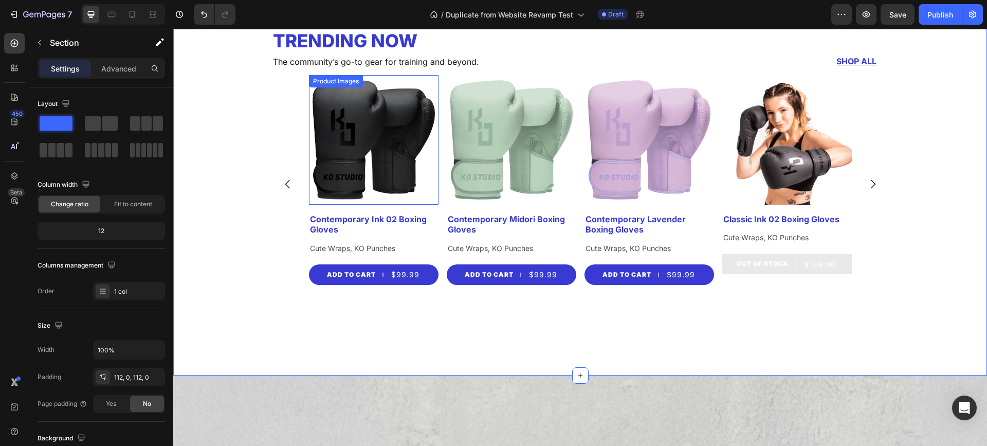
click at [285, 186] on icon "Carousel Back Arrow" at bounding box center [287, 183] width 5 height 9
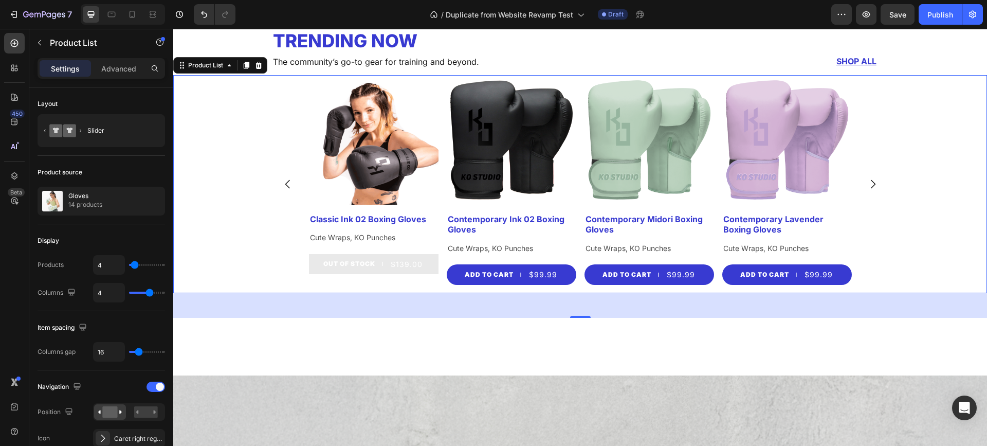
click at [869, 181] on icon "Carousel Next Arrow" at bounding box center [873, 184] width 12 height 12
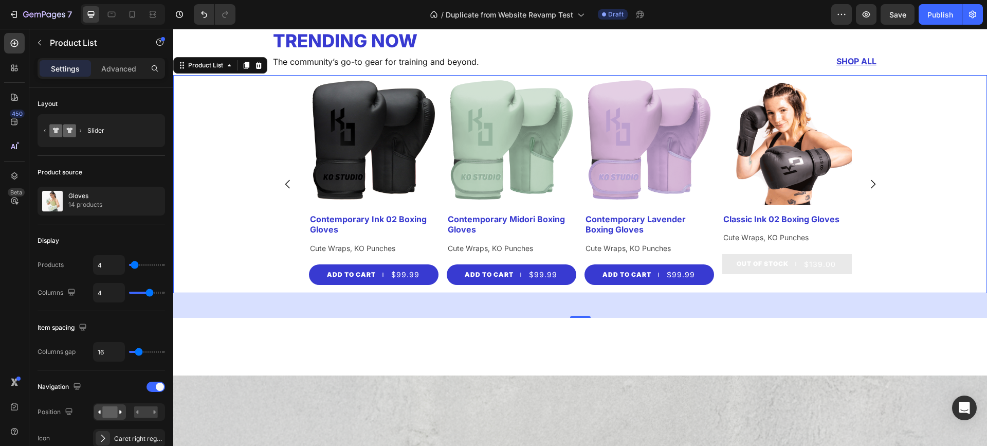
click at [869, 181] on icon "Carousel Next Arrow" at bounding box center [873, 184] width 12 height 12
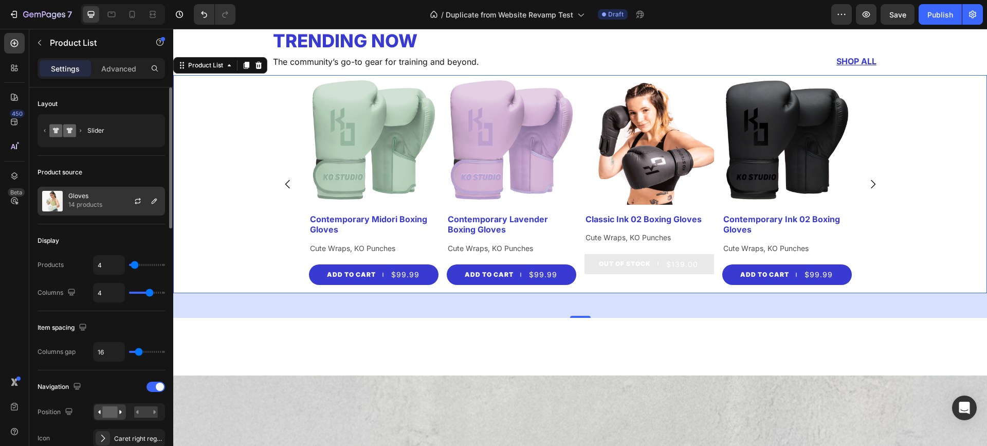
click at [123, 205] on div at bounding box center [141, 201] width 45 height 28
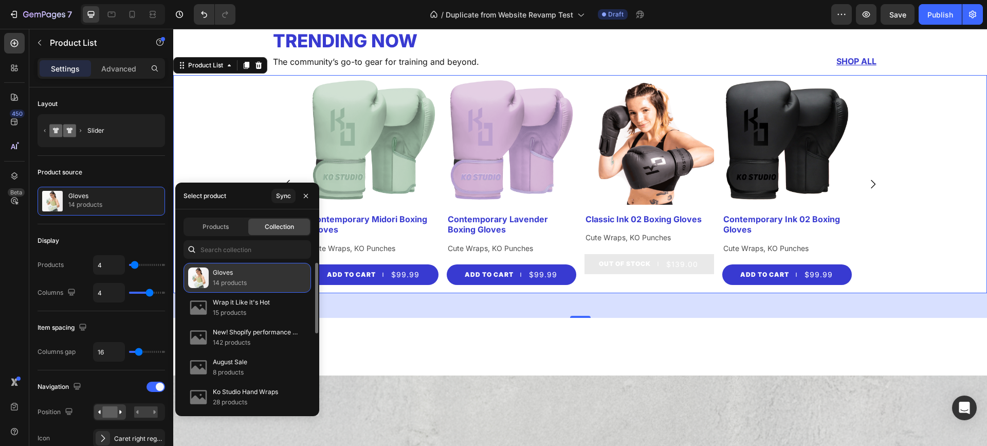
click at [235, 284] on p "14 products" at bounding box center [230, 283] width 34 height 10
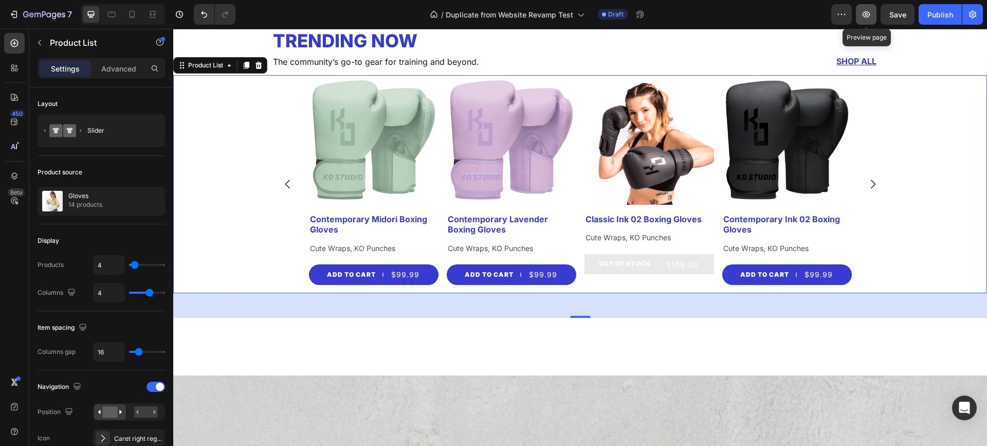
click at [864, 8] on button "button" at bounding box center [866, 14] width 21 height 21
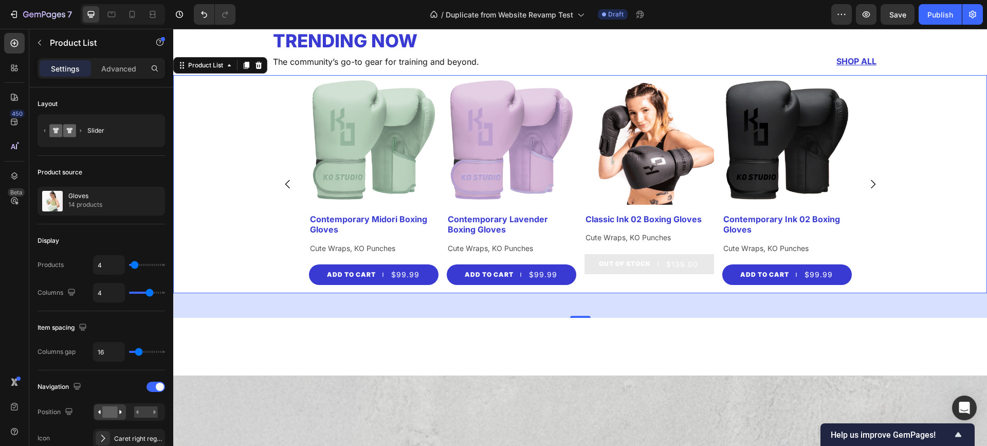
click at [867, 186] on icon "Carousel Next Arrow" at bounding box center [873, 184] width 12 height 12
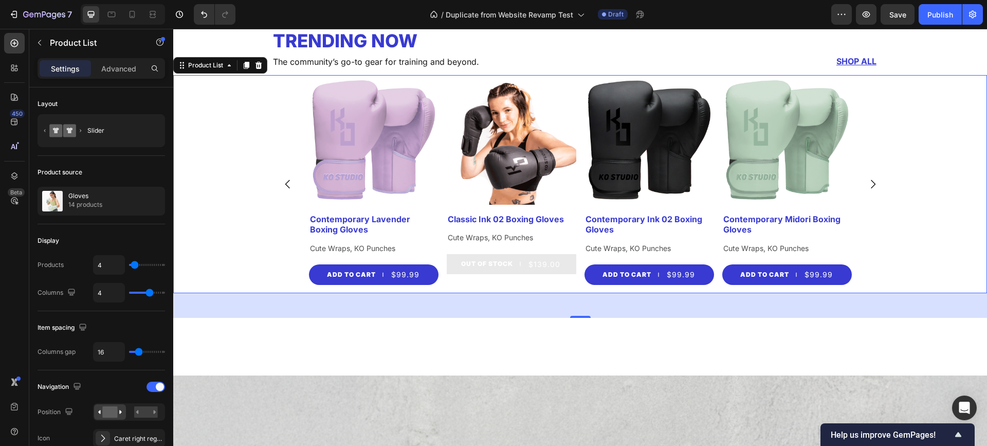
click at [870, 183] on icon "Carousel Next Arrow" at bounding box center [873, 184] width 12 height 12
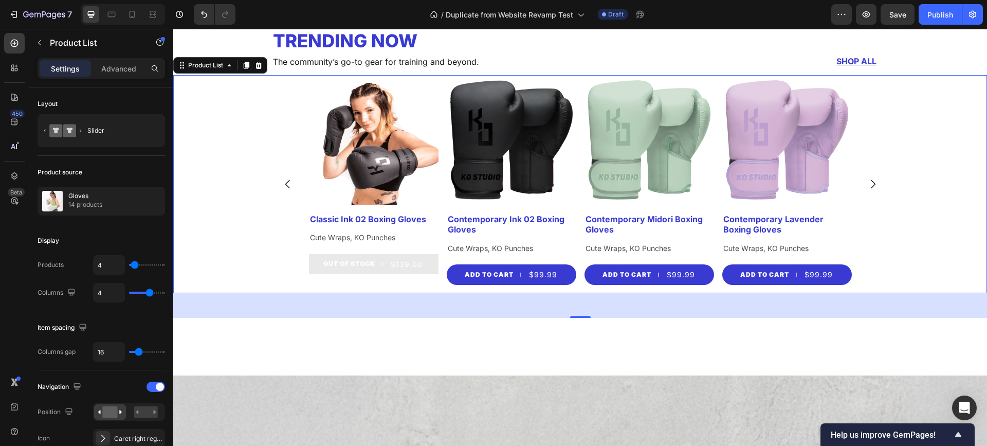
click at [870, 183] on icon "Carousel Next Arrow" at bounding box center [873, 184] width 12 height 12
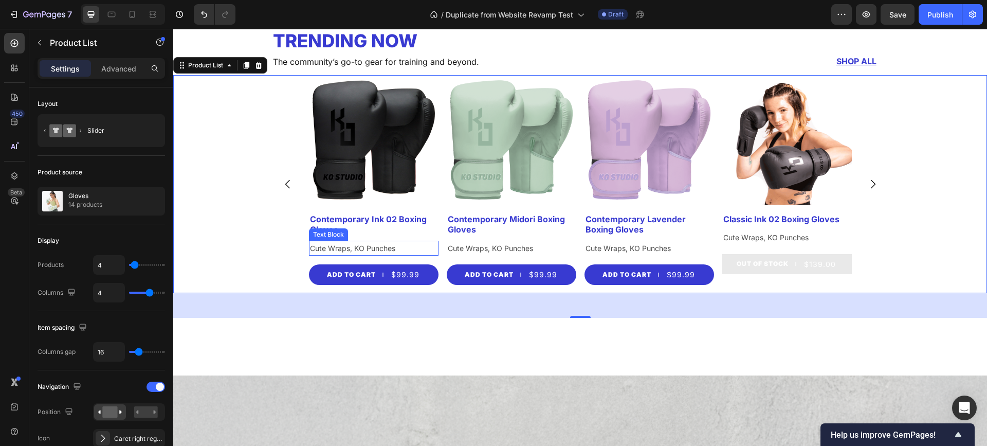
click at [334, 243] on p "Cute Wraps, KO Punches" at bounding box center [373, 248] width 127 height 13
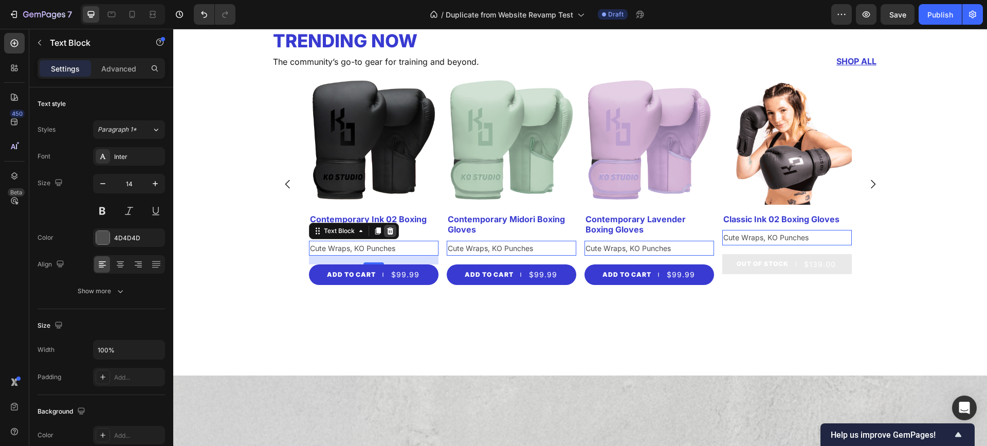
click at [386, 232] on icon at bounding box center [390, 231] width 8 height 8
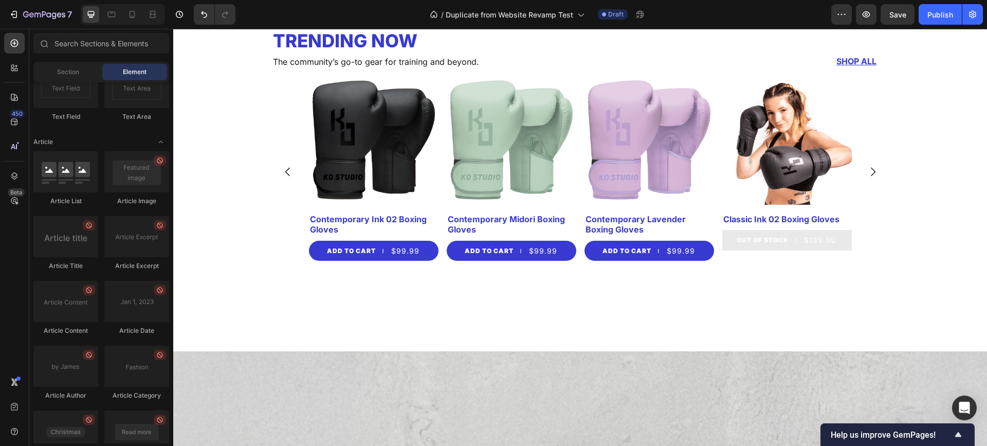
scroll to position [2685, 0]
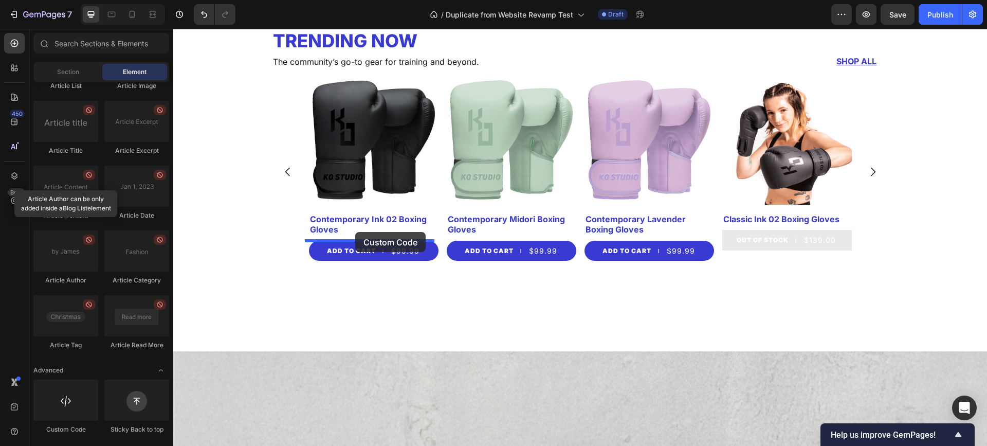
drag, startPoint x: 232, startPoint y: 431, endPoint x: 355, endPoint y: 232, distance: 234.2
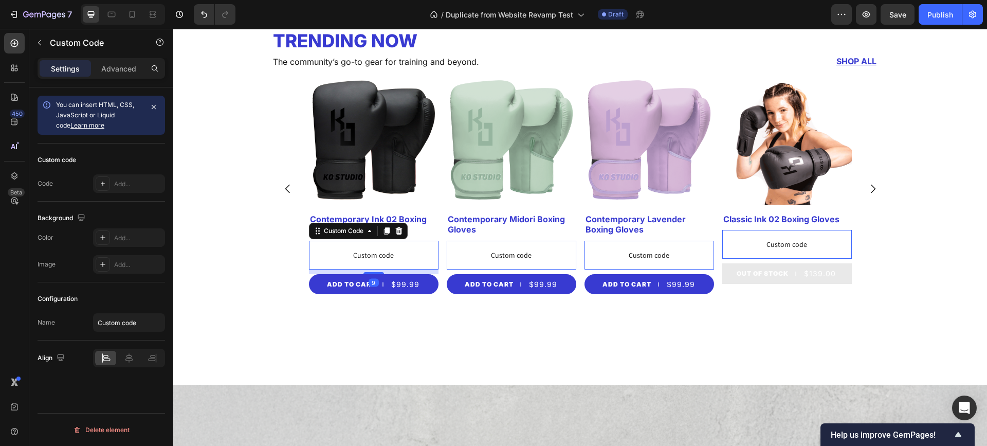
click at [367, 251] on span "Custom code" at bounding box center [374, 255] width 130 height 12
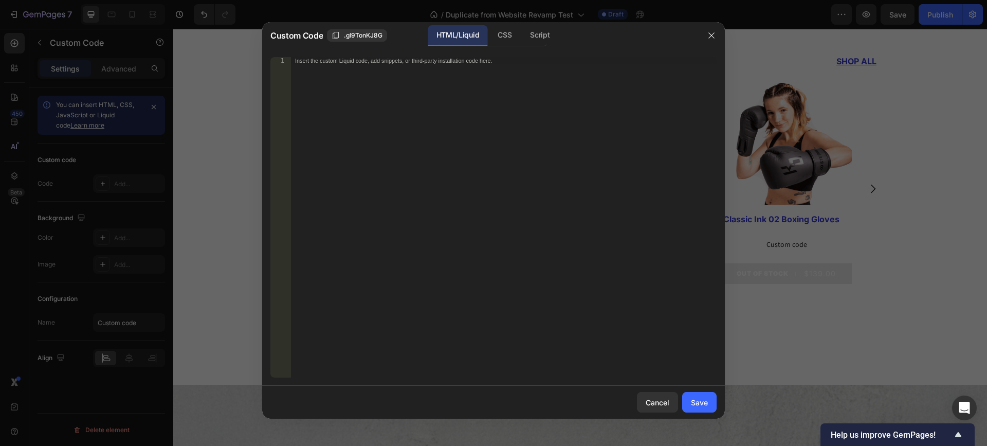
click at [388, 114] on div "Insert the custom Liquid code, add snippets, or third-party installation code h…" at bounding box center [504, 224] width 426 height 335
paste textarea "{{product.metafields.custom.product_test}}"
click at [391, 60] on div "{{product.metafields.custom.product_test}}" at bounding box center [504, 224] width 426 height 335
drag, startPoint x: 388, startPoint y: 61, endPoint x: 428, endPoint y: 59, distance: 40.2
click at [428, 59] on div "{{product.metafields.custom.product_test}}" at bounding box center [504, 224] width 426 height 335
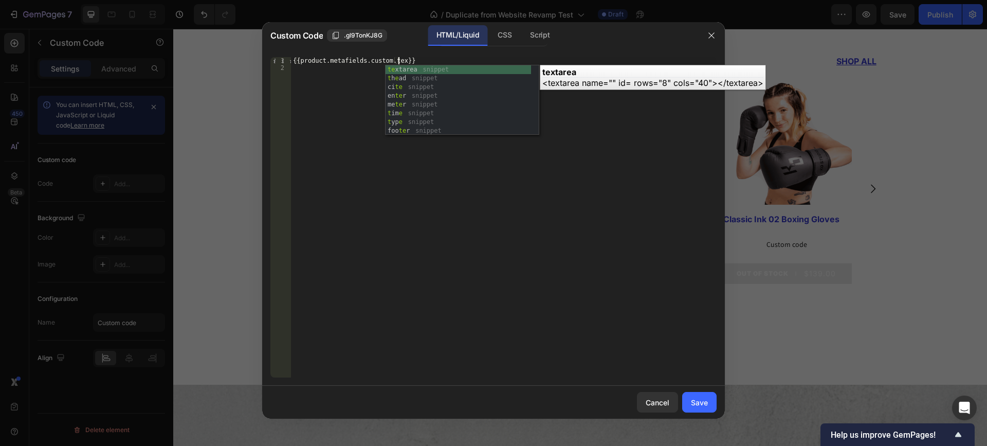
scroll to position [0, 9]
type textarea "{{product.metafields.custom.text}}"
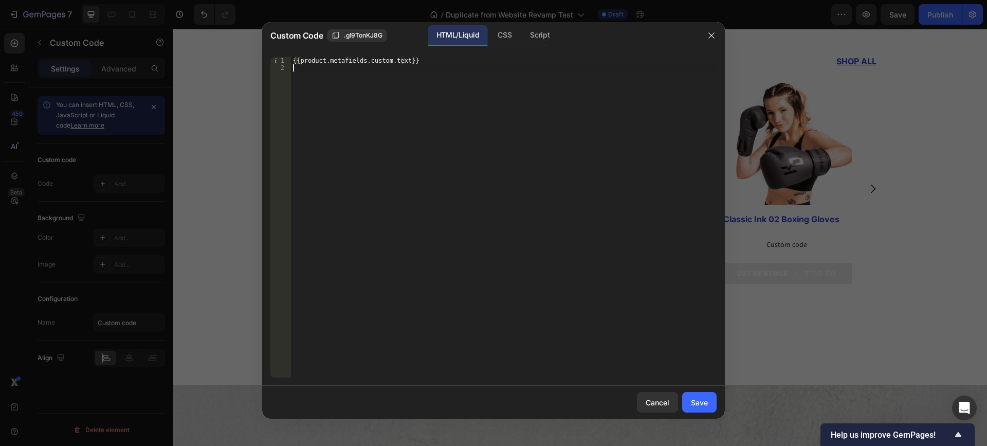
click at [426, 153] on div "{{product.metafields.custom.text}}" at bounding box center [504, 224] width 426 height 335
click at [712, 409] on button "Save" at bounding box center [699, 402] width 34 height 21
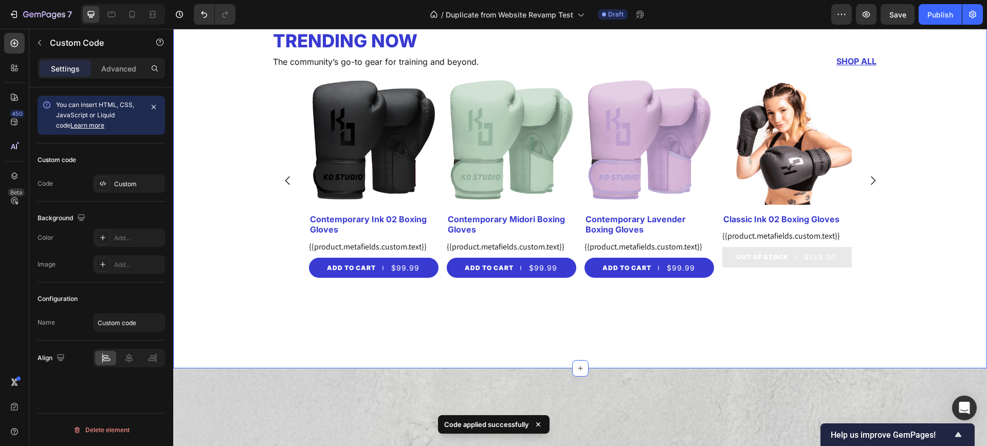
click at [577, 337] on div "Trending Now Heading The community’s go-to gear for training and beyond. Text B…" at bounding box center [580, 170] width 814 height 398
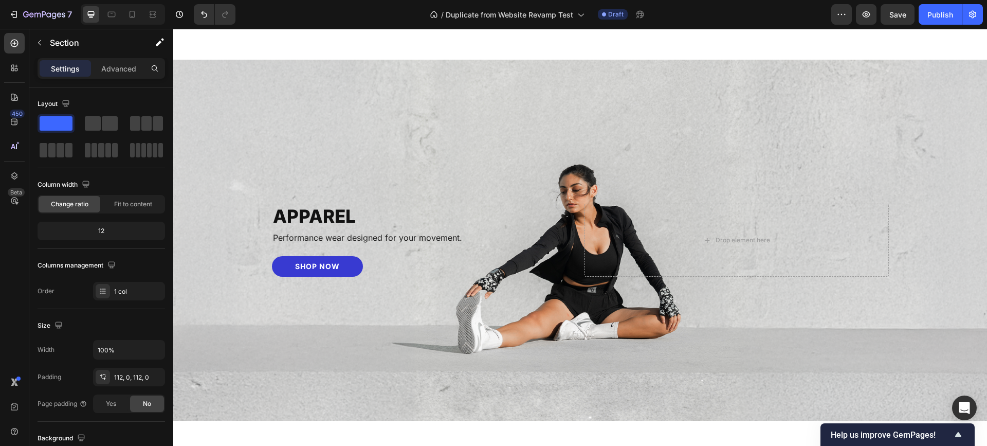
scroll to position [907, 0]
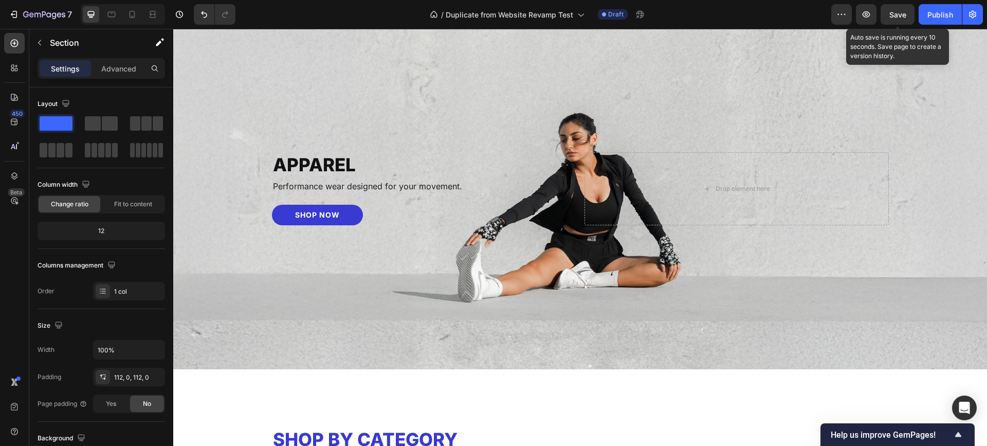
click at [901, 15] on span "Save" at bounding box center [897, 14] width 17 height 9
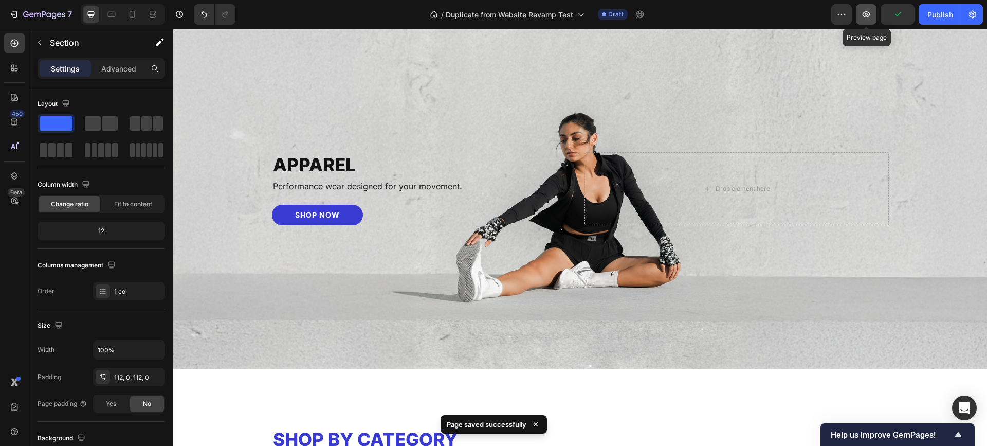
click at [864, 14] on icon "button" at bounding box center [866, 14] width 10 height 10
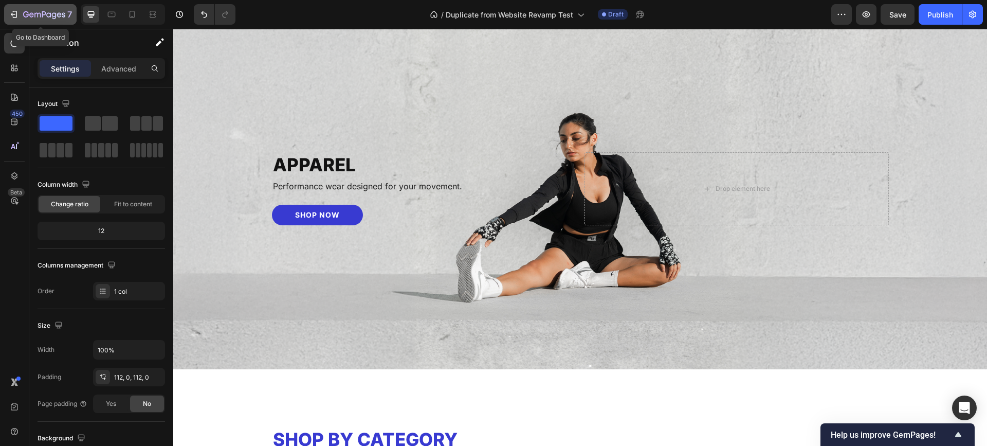
click at [13, 14] on icon "button" at bounding box center [14, 14] width 10 height 10
